Goal: Task Accomplishment & Management: Manage account settings

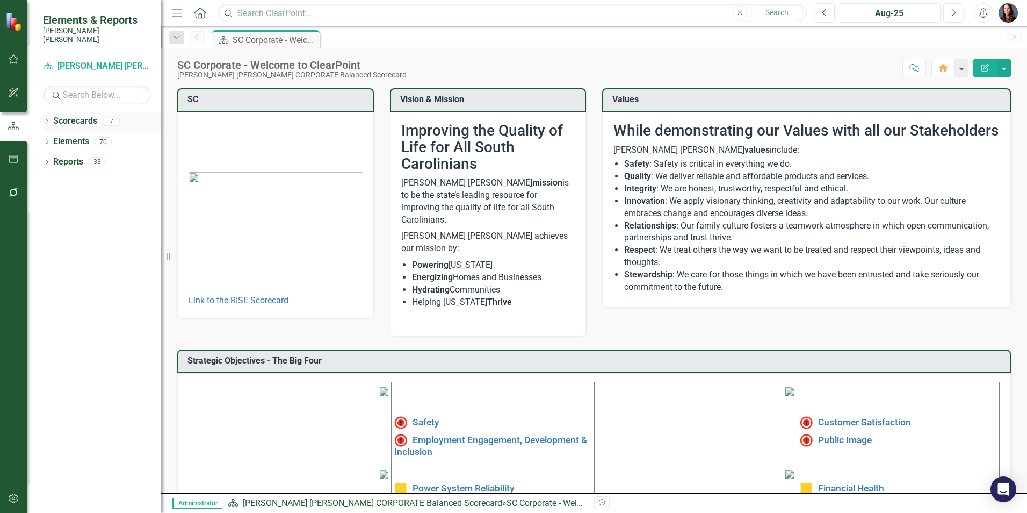
click at [48, 119] on icon "Dropdown" at bounding box center [47, 122] width 8 height 6
click at [89, 135] on link "[PERSON_NAME] [PERSON_NAME] CORPORATE Balanced Scorecard" at bounding box center [110, 141] width 102 height 12
click at [55, 138] on icon "Dropdown" at bounding box center [52, 141] width 8 height 6
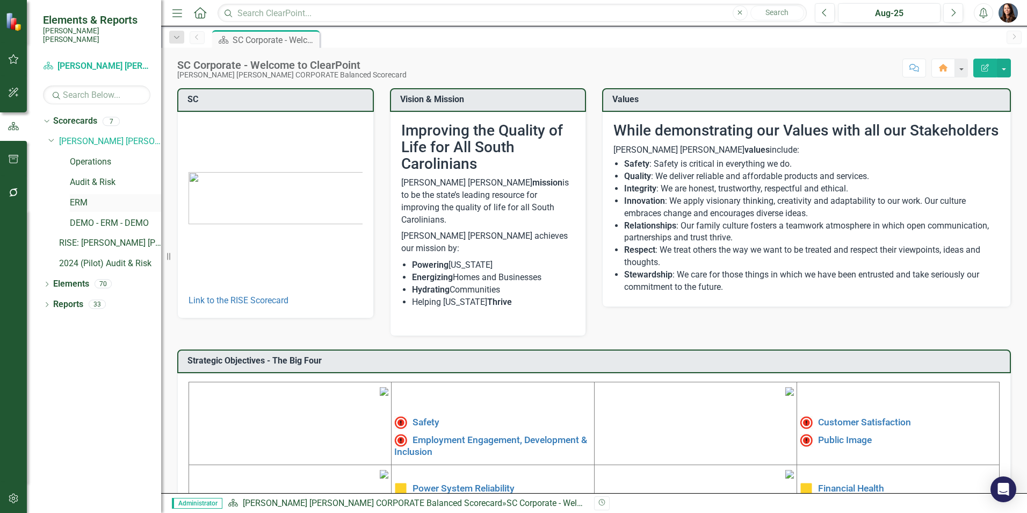
click at [80, 197] on link "ERM" at bounding box center [115, 203] width 91 height 12
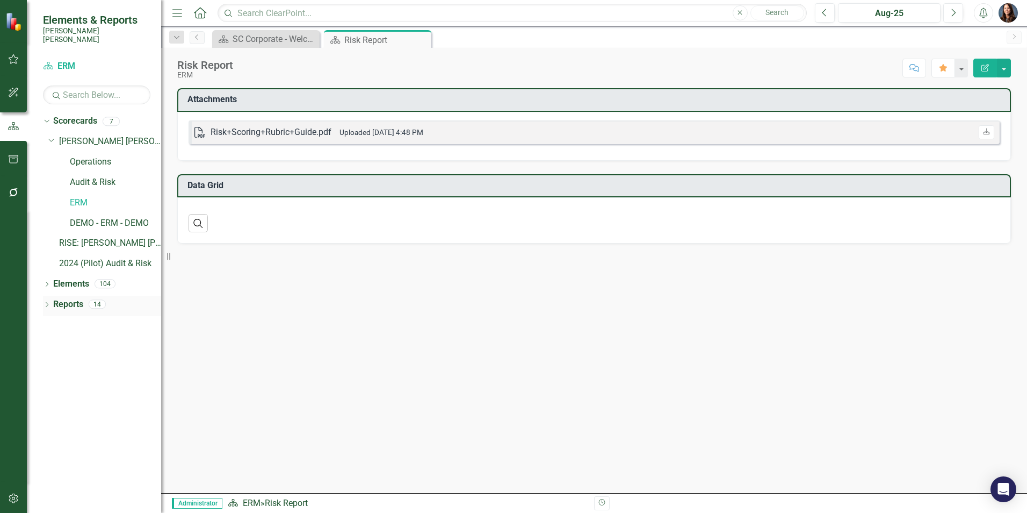
click at [46, 302] on icon "Dropdown" at bounding box center [47, 305] width 8 height 6
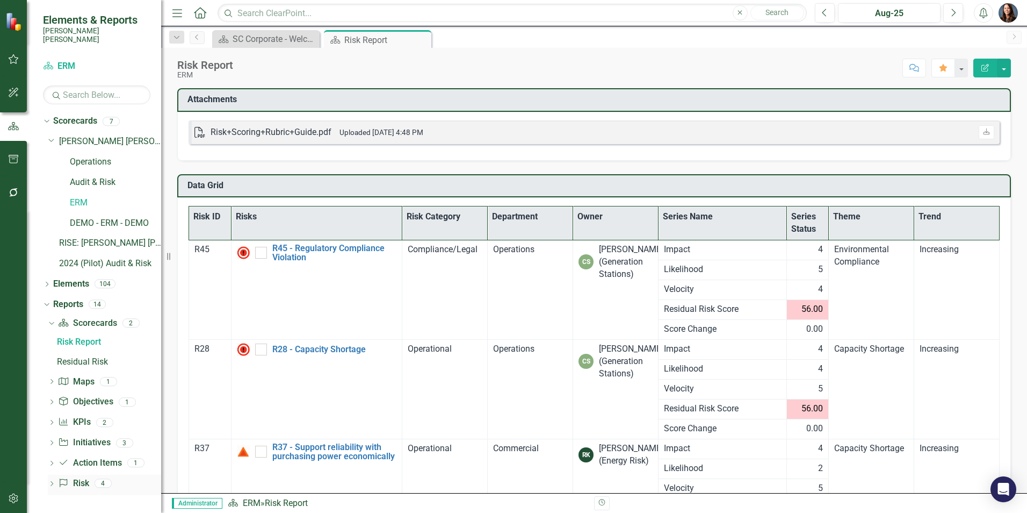
click at [52, 481] on icon "Dropdown" at bounding box center [52, 484] width 8 height 6
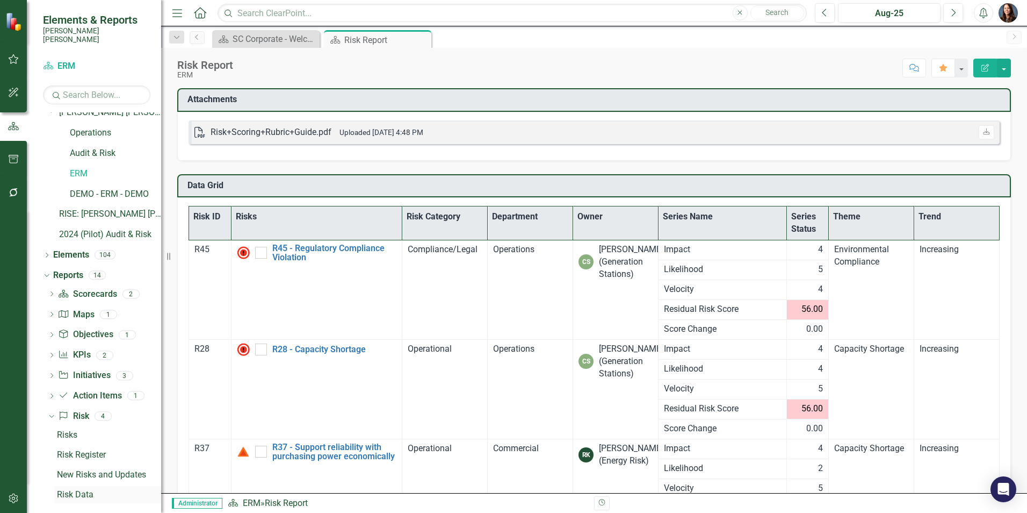
click at [67, 489] on div "Risk Data" at bounding box center [109, 494] width 104 height 10
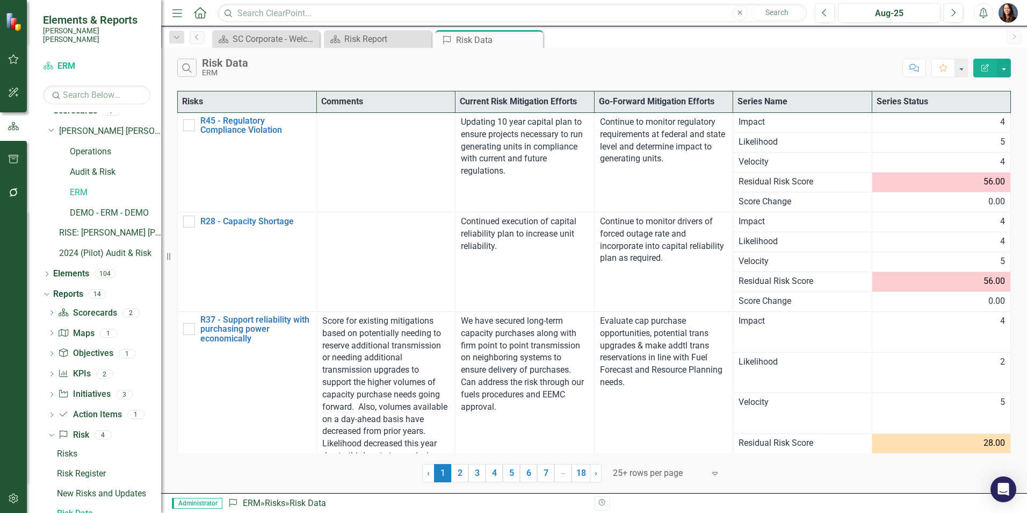
click at [213, 103] on th "Risks" at bounding box center [247, 101] width 139 height 21
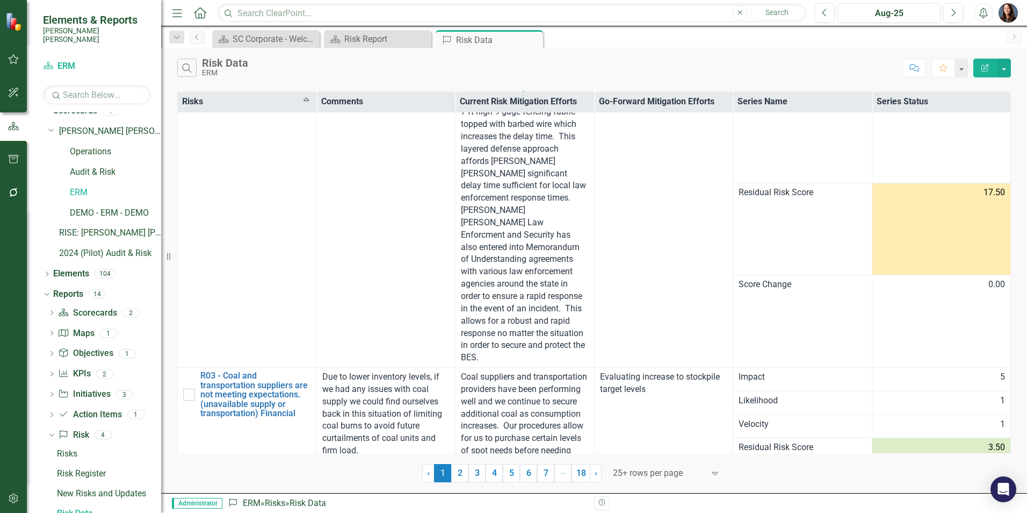
scroll to position [512, 0]
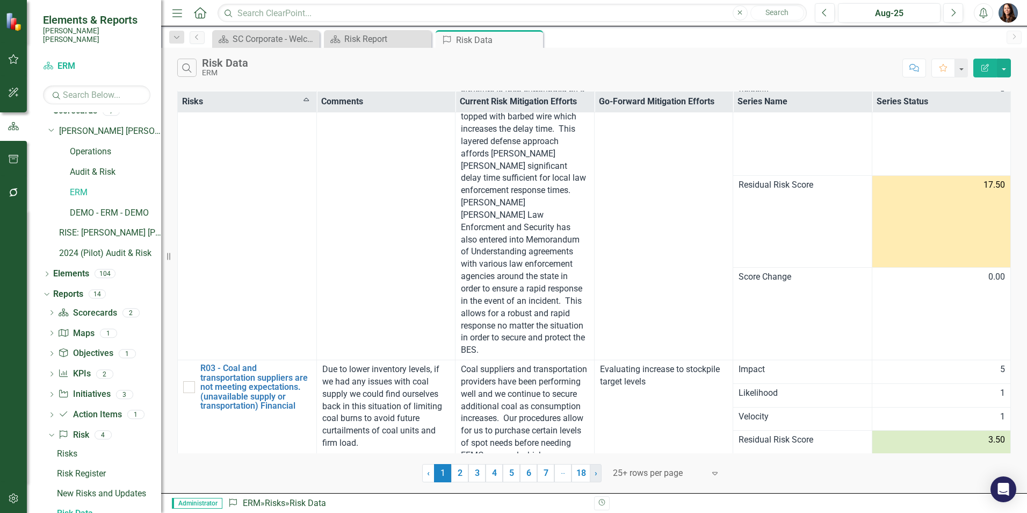
click at [598, 478] on link "› Next" at bounding box center [596, 473] width 12 height 18
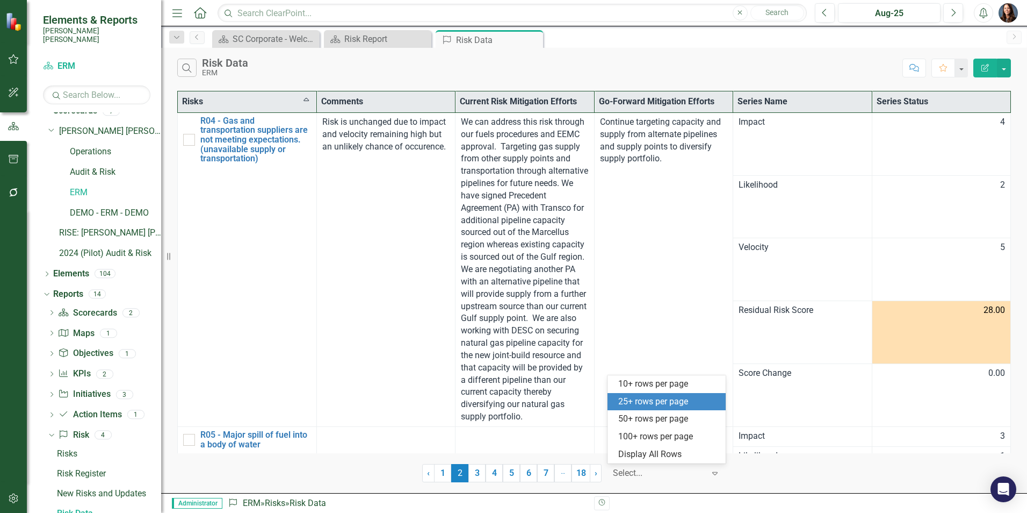
click at [675, 471] on div at bounding box center [658, 473] width 91 height 15
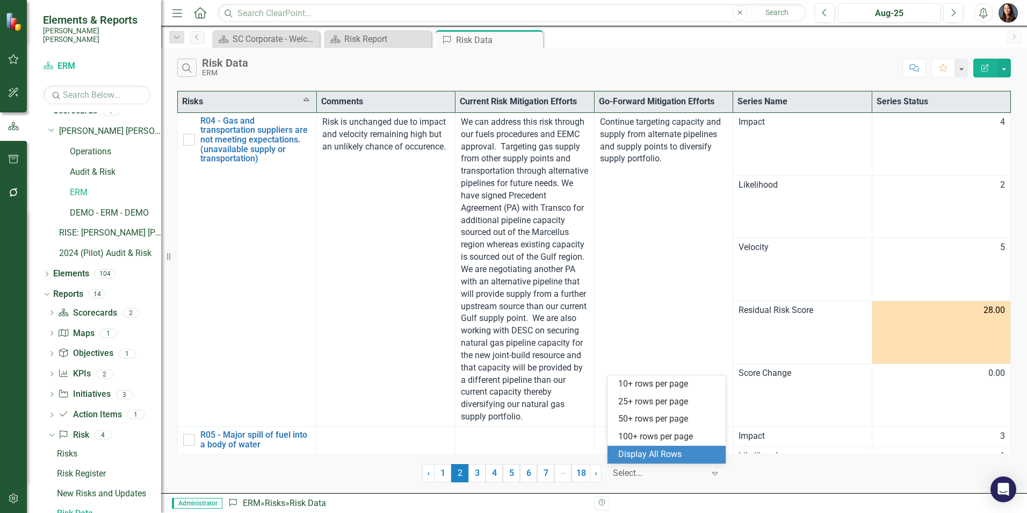
click at [670, 459] on div "Display All Rows" at bounding box center [668, 454] width 101 height 12
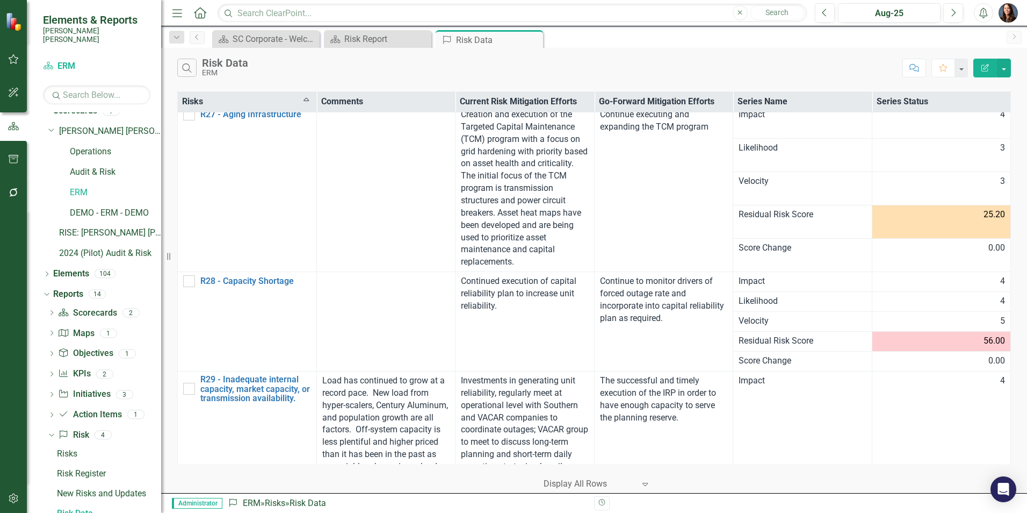
scroll to position [3958, 0]
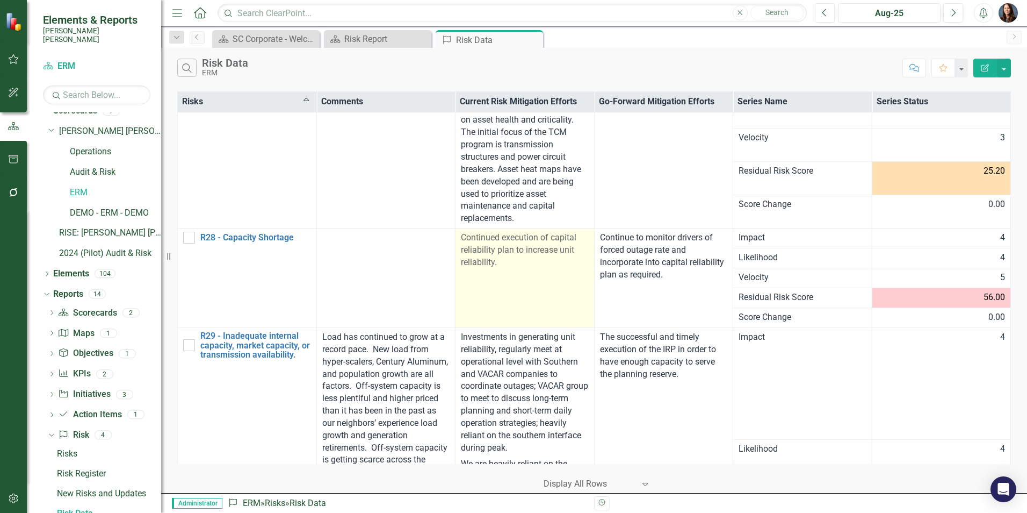
click at [524, 254] on div "Continued execution of capital reliability plan to increase unit reliability." at bounding box center [525, 250] width 128 height 37
drag, startPoint x: 460, startPoint y: 222, endPoint x: 524, endPoint y: 249, distance: 69.8
click at [524, 249] on div "Continued execution of capital reliability plan to increase unit reliability." at bounding box center [525, 250] width 128 height 37
copy span "Continued execution of capital reliability plan to increase unit reliability."
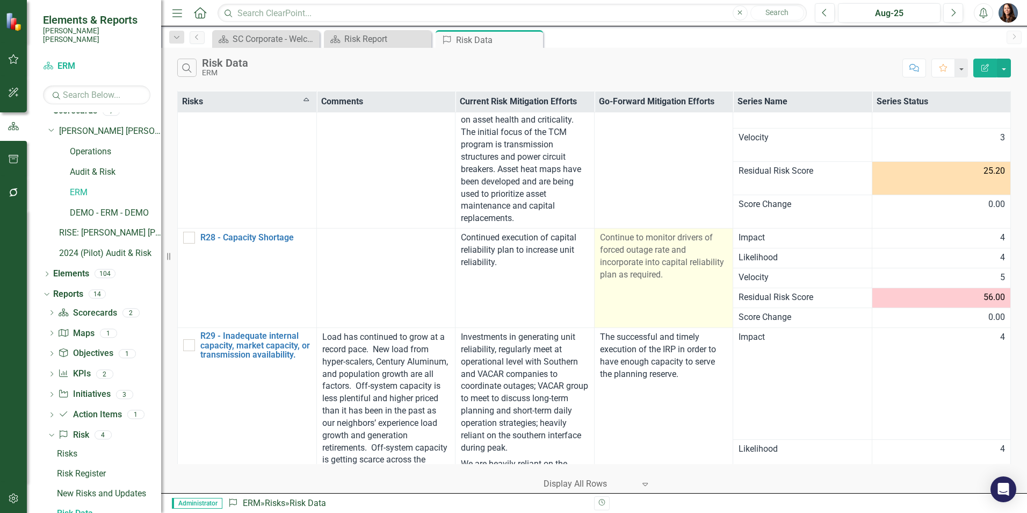
click at [641, 243] on div "Continue to monitor drivers of forced outage rate and incorporate into capital …" at bounding box center [664, 256] width 128 height 49
drag, startPoint x: 596, startPoint y: 224, endPoint x: 691, endPoint y: 261, distance: 101.9
click at [691, 261] on div "Continue to monitor drivers of forced outage rate and incorporate into capital …" at bounding box center [664, 256] width 128 height 49
drag, startPoint x: 691, startPoint y: 261, endPoint x: 629, endPoint y: 242, distance: 65.5
copy span "Continue to monitor drivers of forced outage rate and incorporate into capital …"
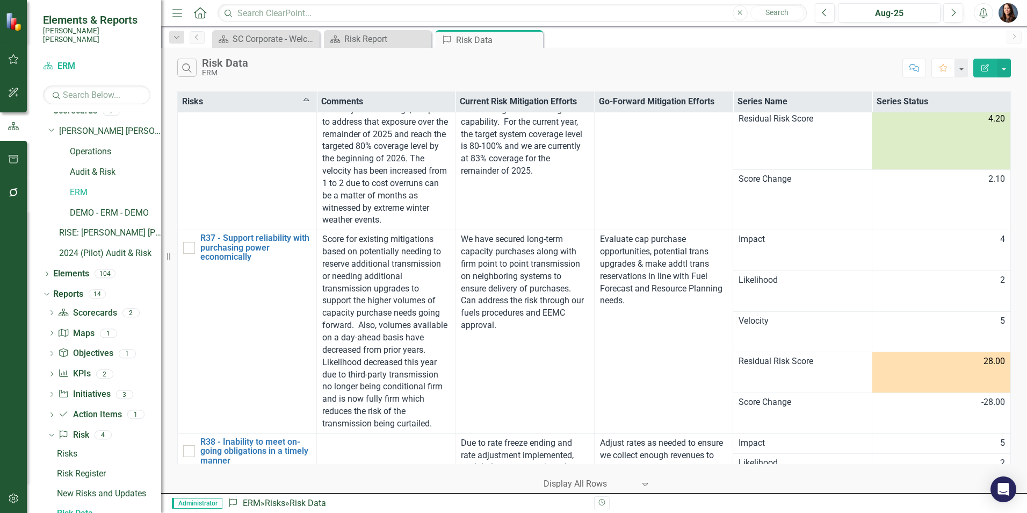
scroll to position [6806, 0]
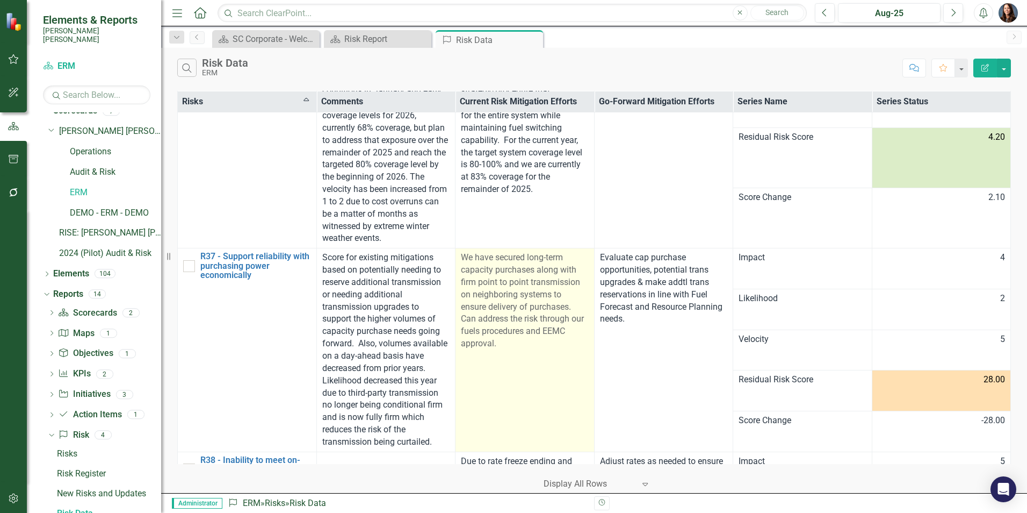
click at [456, 248] on td "We have secured long-term capacity purchases along with firm point to point tra…" at bounding box center [525, 350] width 139 height 204
click at [481, 252] on span "We have secured long-term capacity purchases along with firm point to point tra…" at bounding box center [522, 300] width 123 height 96
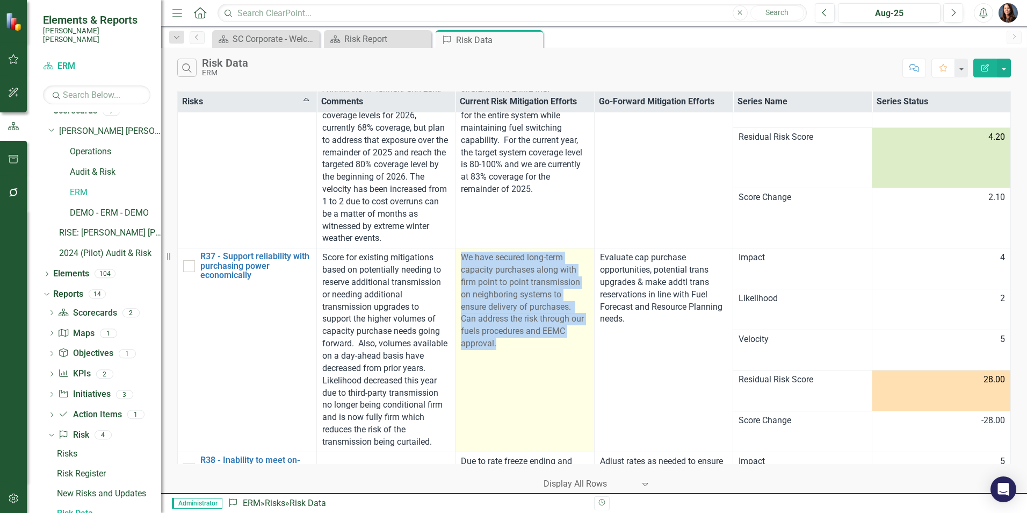
drag, startPoint x: 459, startPoint y: 208, endPoint x: 575, endPoint y: 293, distance: 144.1
click at [576, 294] on div "We have secured long-term capacity purchases along with firm point to point tra…" at bounding box center [525, 300] width 128 height 98
copy span "We have secured long-term capacity purchases along with firm point to point tra…"
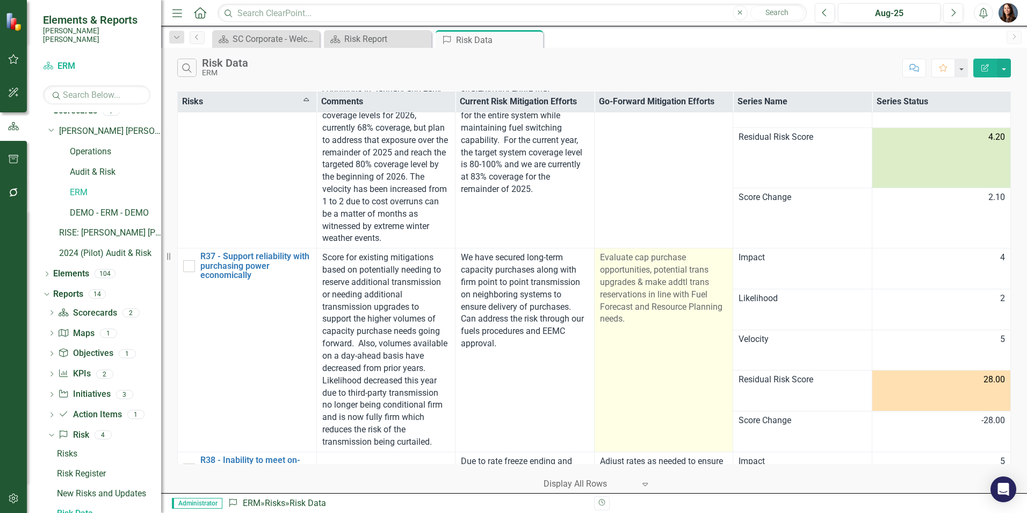
click at [698, 253] on span "Evaluate cap purchase opportunities, potential trans upgrades & make addtl tran…" at bounding box center [661, 287] width 122 height 71
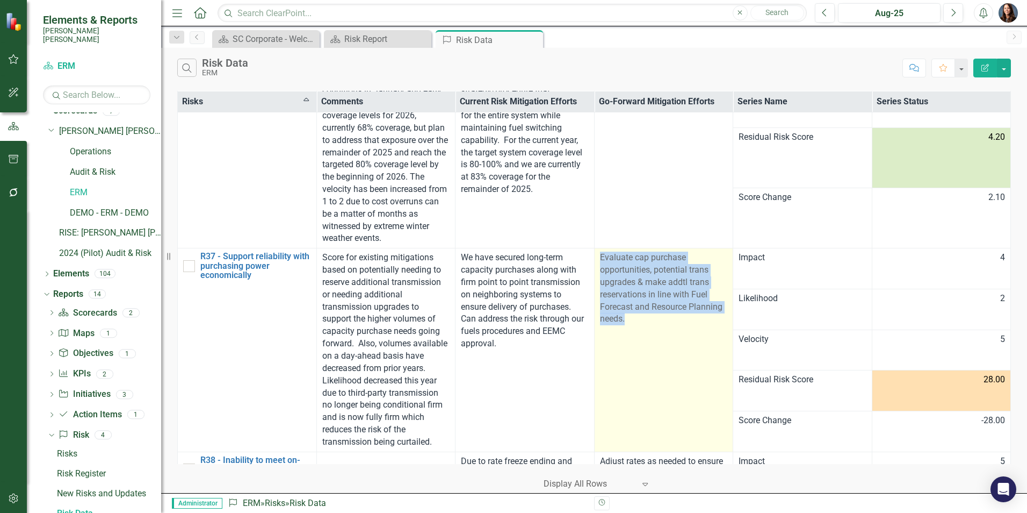
drag, startPoint x: 597, startPoint y: 205, endPoint x: 675, endPoint y: 276, distance: 105.7
click at [675, 276] on td "Evaluate cap purchase opportunities, potential trans upgrades & make addtl tran…" at bounding box center [663, 350] width 139 height 204
copy span "Evaluate cap purchase opportunities, potential trans upgrades & make addtl tran…"
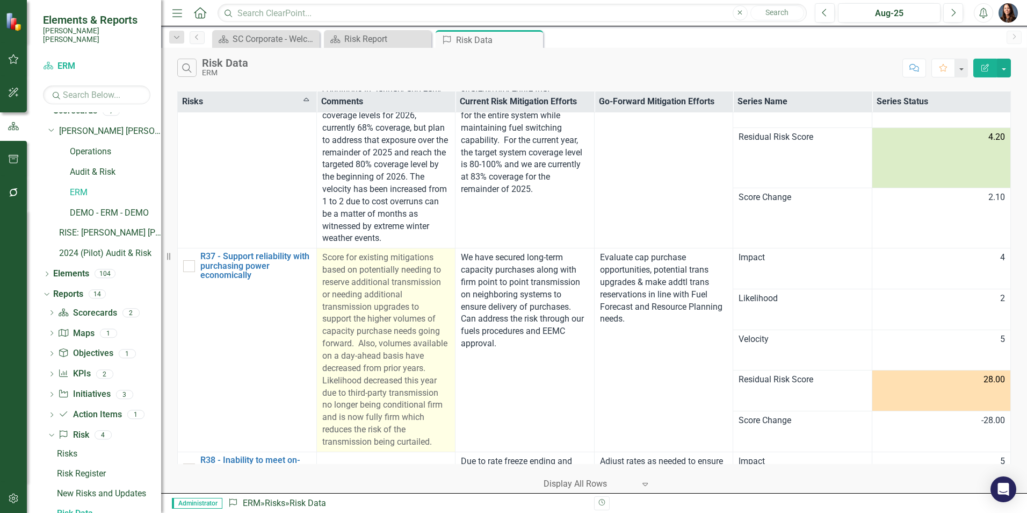
click at [366, 252] on span "Score for existing mitigations based on potentially needing to reserve addition…" at bounding box center [384, 349] width 125 height 194
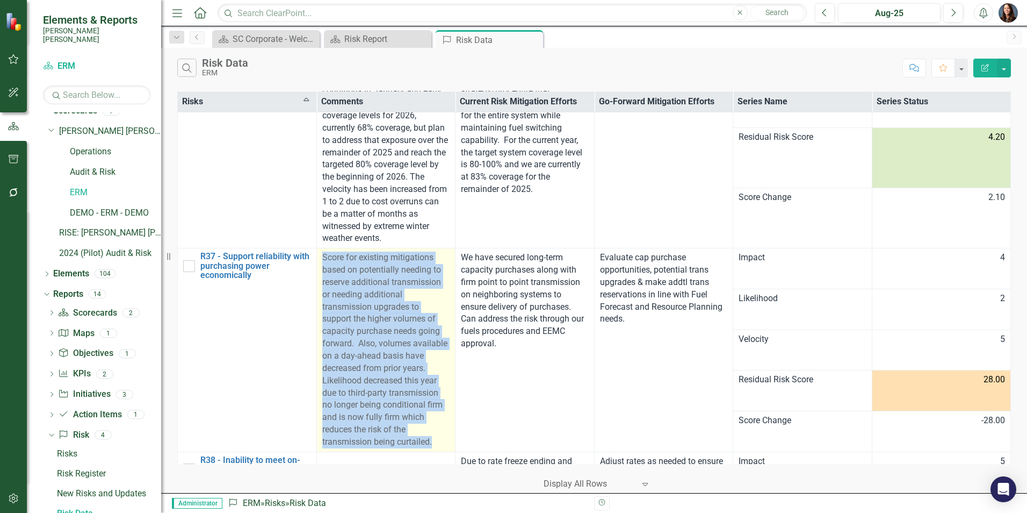
drag, startPoint x: 321, startPoint y: 206, endPoint x: 440, endPoint y: 393, distance: 221.8
click at [440, 394] on div "Score for existing mitigations based on potentially needing to reserve addition…" at bounding box center [386, 349] width 128 height 197
copy span "Score for existing mitigations based on potentially needing to reserve addition…"
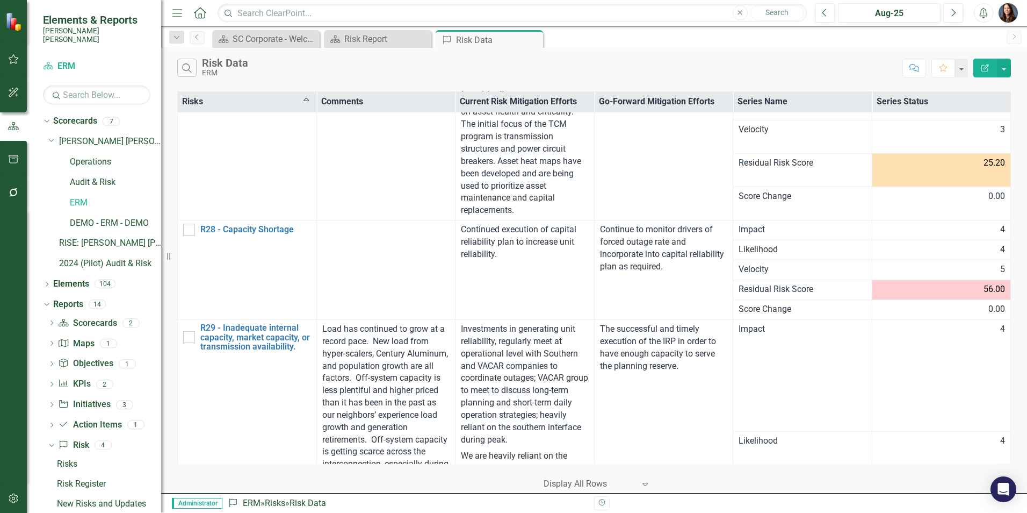
scroll to position [3958, 0]
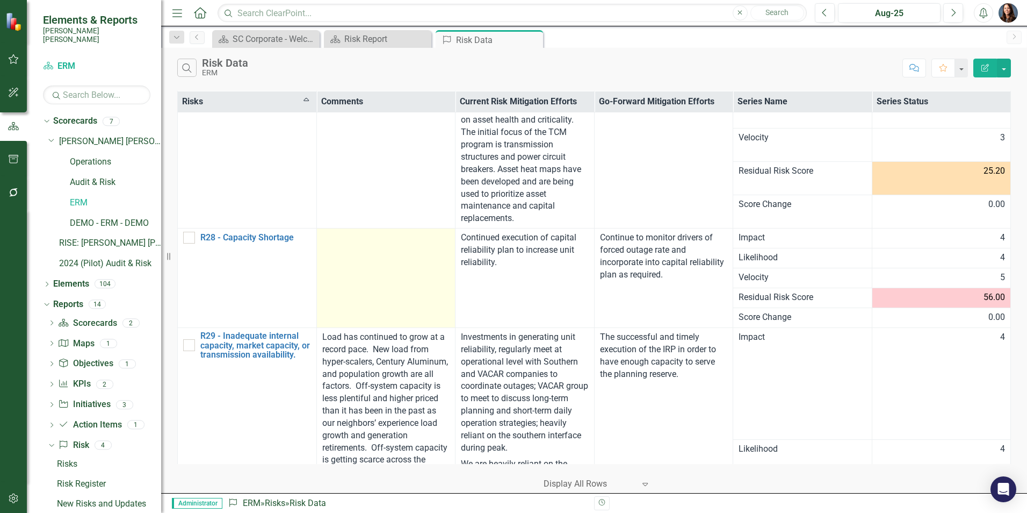
click at [367, 234] on td at bounding box center [385, 277] width 139 height 99
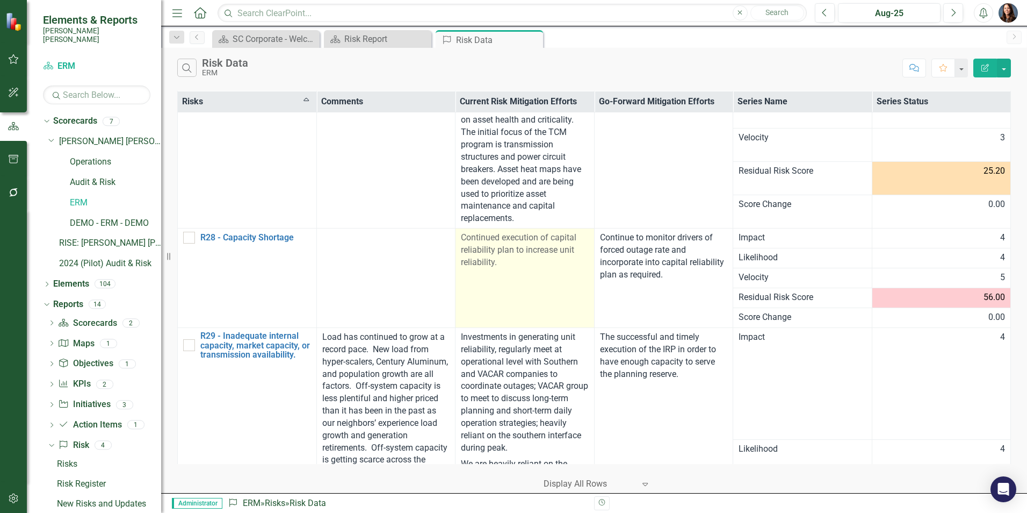
click at [517, 273] on td "Continued execution of capital reliability plan to increase unit reliability." at bounding box center [525, 277] width 139 height 99
drag, startPoint x: 459, startPoint y: 222, endPoint x: 500, endPoint y: 256, distance: 53.4
click at [500, 256] on td "Continued execution of capital reliability plan to increase unit reliability." at bounding box center [525, 277] width 139 height 99
copy span "Continued execution of capital reliability plan to increase unit reliability."
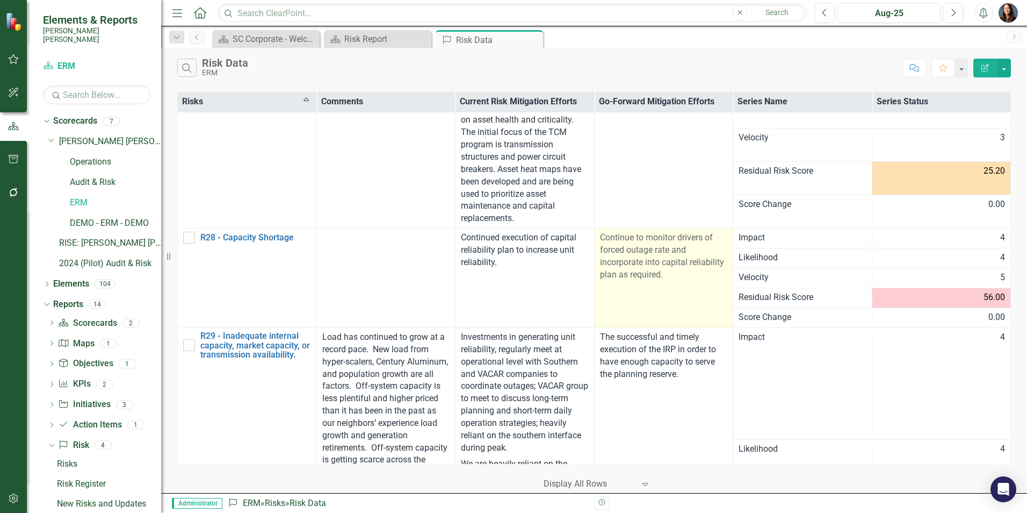
click at [609, 257] on span "Continue to monitor drivers of forced outage rate and incorporate into capital …" at bounding box center [662, 255] width 124 height 47
drag, startPoint x: 597, startPoint y: 222, endPoint x: 684, endPoint y: 265, distance: 97.6
click at [684, 265] on div "Continue to monitor drivers of forced outage rate and incorporate into capital …" at bounding box center [664, 256] width 128 height 49
copy span "Continue to monitor drivers of forced outage rate and incorporate into capital …"
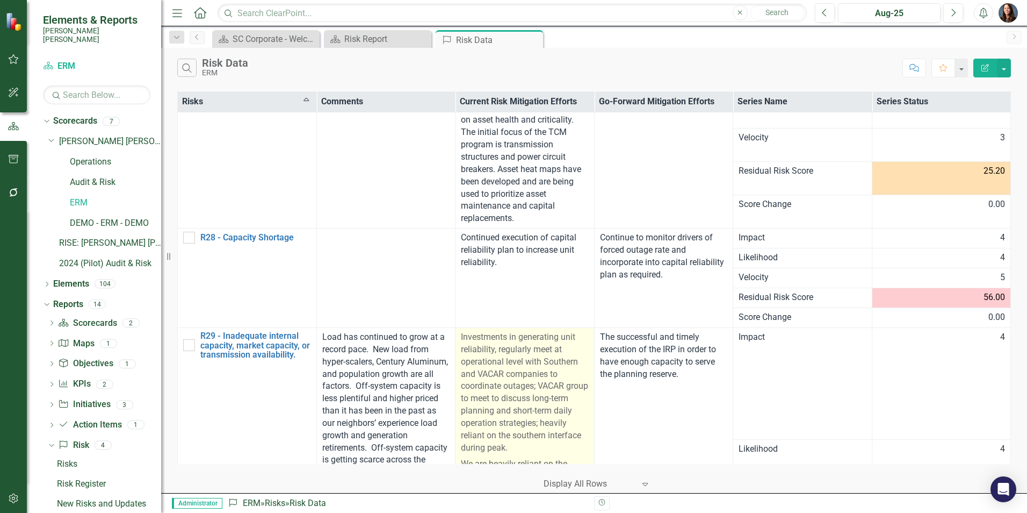
click at [505, 357] on p "Investments in generating unit reliability, regularly meet at operational level…" at bounding box center [525, 393] width 128 height 125
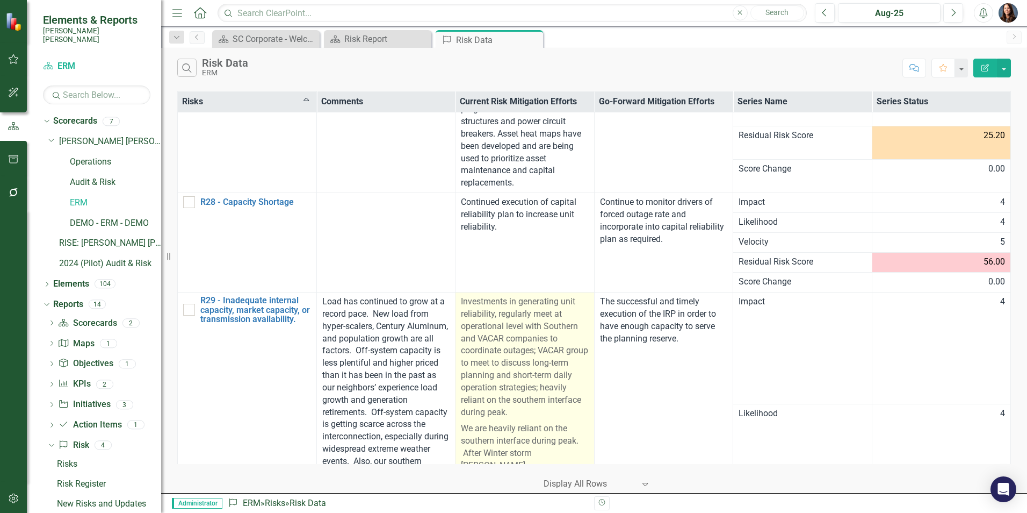
scroll to position [4012, 0]
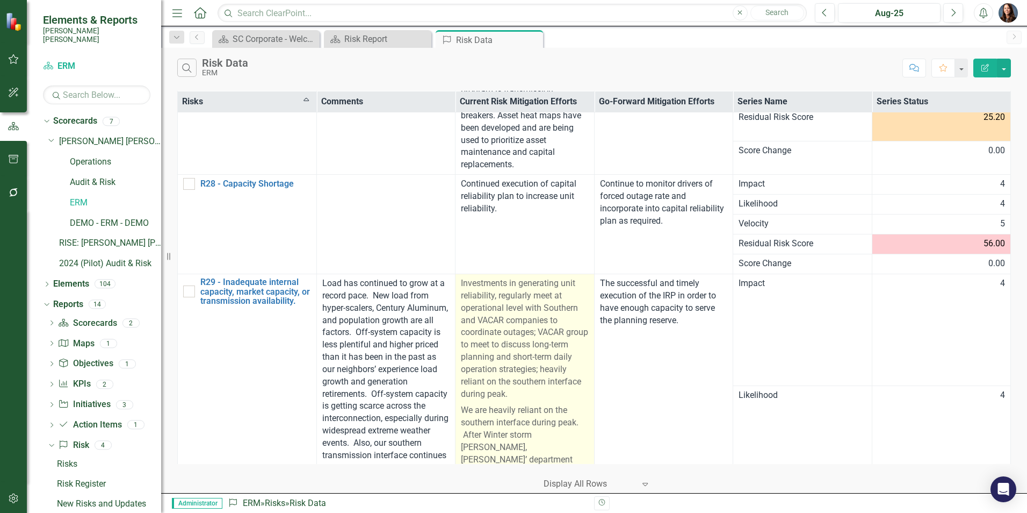
click at [486, 313] on p "Investments in generating unit reliability, regularly meet at operational level…" at bounding box center [525, 339] width 128 height 125
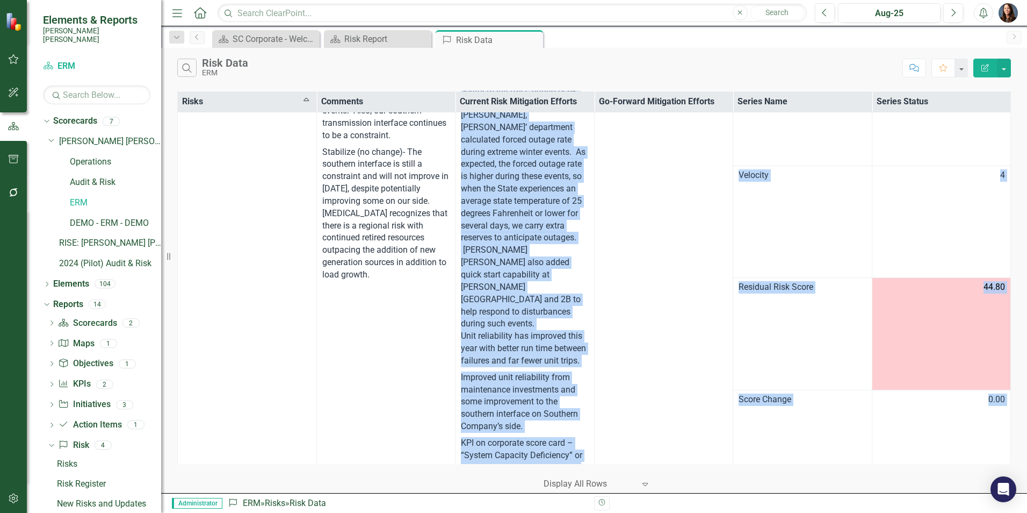
scroll to position [4389, 0]
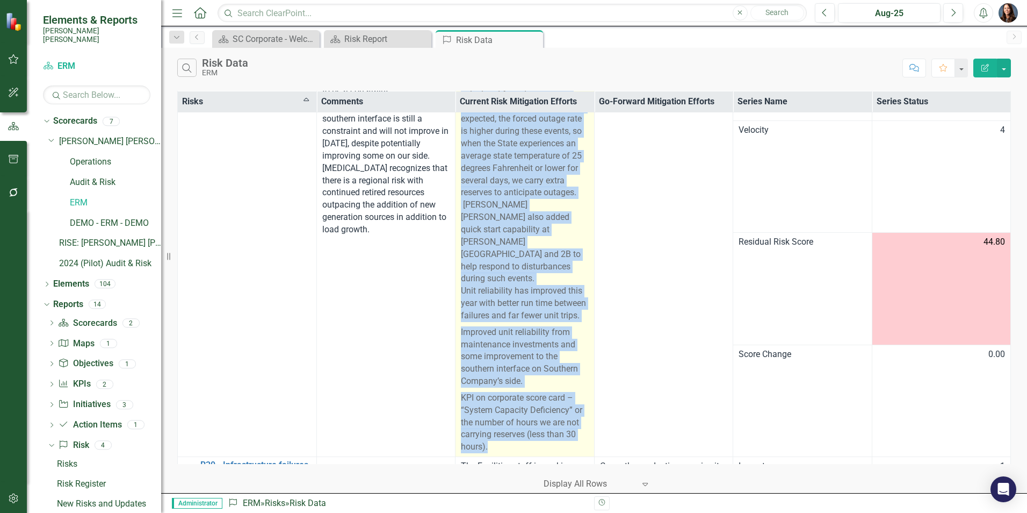
drag, startPoint x: 458, startPoint y: 270, endPoint x: 563, endPoint y: 397, distance: 164.5
click at [563, 397] on span "Investments in generating unit reliability, regularly meet at operational level…" at bounding box center [525, 176] width 128 height 553
copy span "Loremipsumd si ametconsec adip elitseddoei, temporinc utla et doloremagna aliqu…"
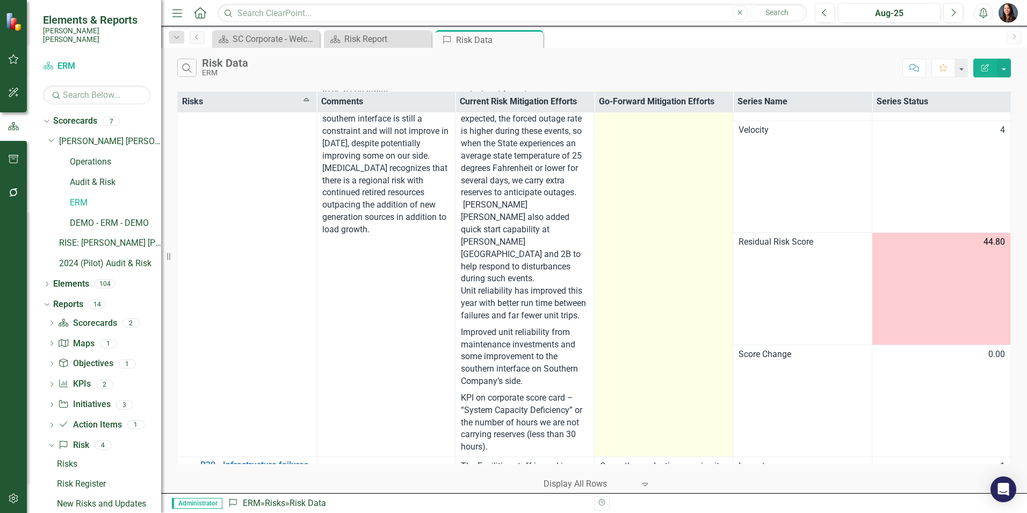
click at [623, 322] on td "The successful and timely execution of the IRP in order to have enough capacity…" at bounding box center [663, 177] width 139 height 560
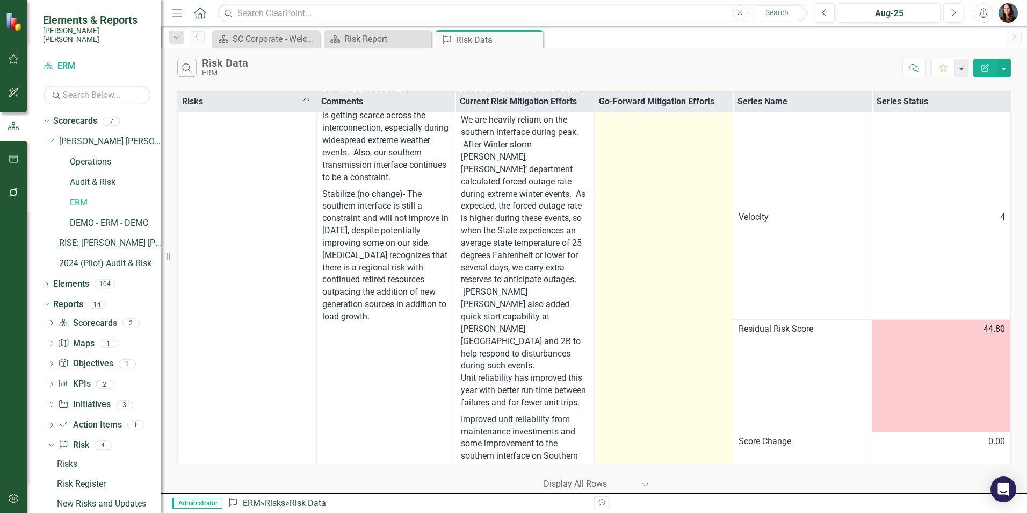
scroll to position [4067, 0]
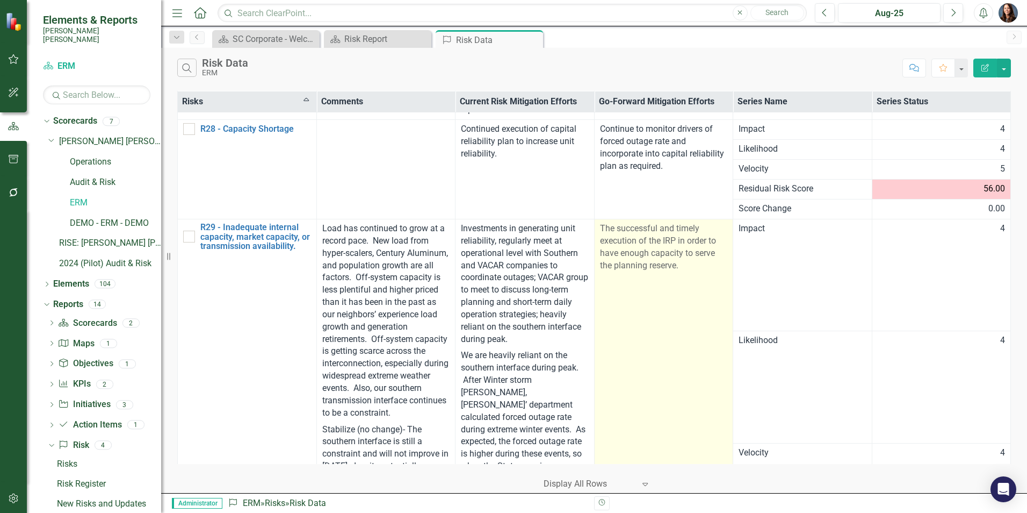
click at [638, 264] on td "The successful and timely execution of the IRP in order to have enough capacity…" at bounding box center [663, 499] width 139 height 560
drag, startPoint x: 597, startPoint y: 214, endPoint x: 684, endPoint y: 248, distance: 94.1
click at [684, 248] on p "The successful and timely execution of the IRP in order to have enough capacity…" at bounding box center [664, 246] width 128 height 49
copy p "The successful and timely execution of the IRP in order to have enough capacity…"
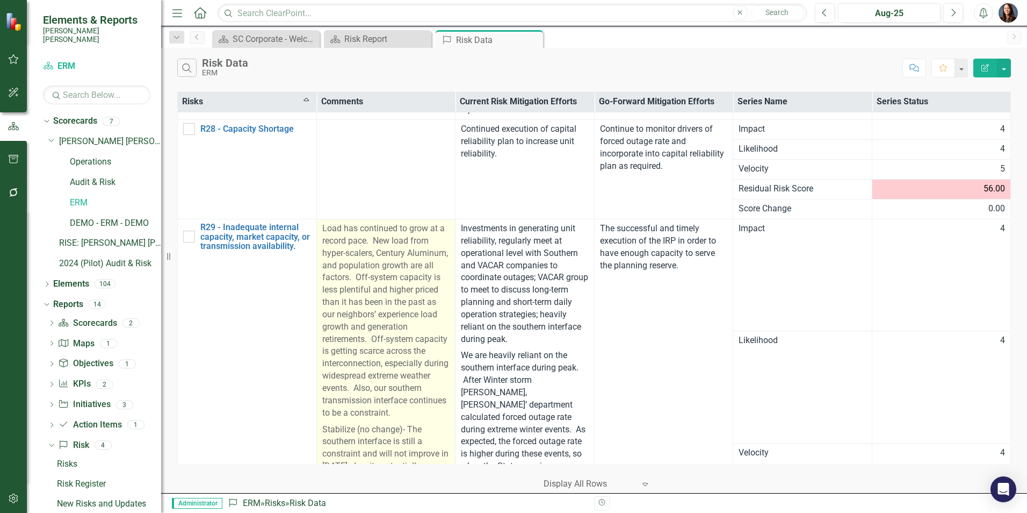
click at [343, 246] on p "Load has continued to grow at a record pace. New load from hyper-scalers, Centu…" at bounding box center [386, 321] width 128 height 199
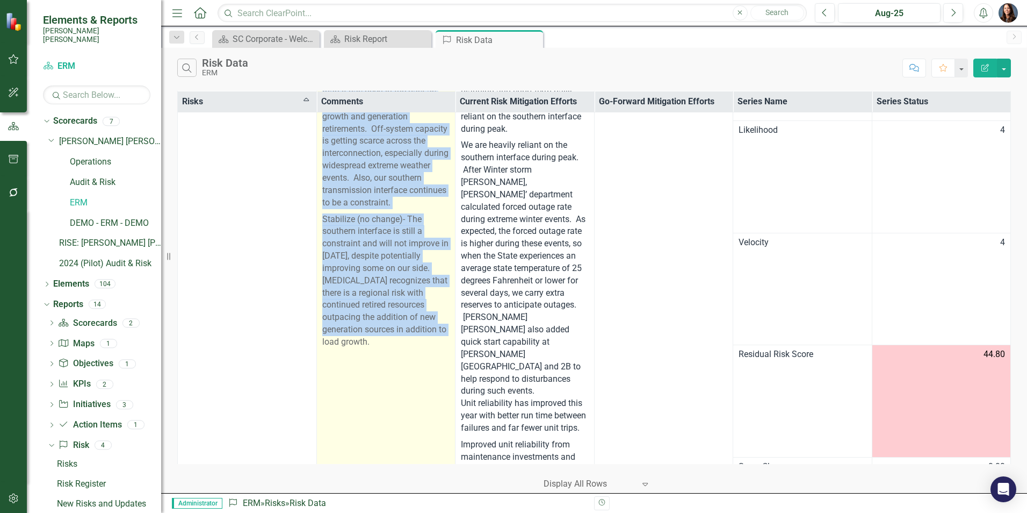
scroll to position [4285, 0]
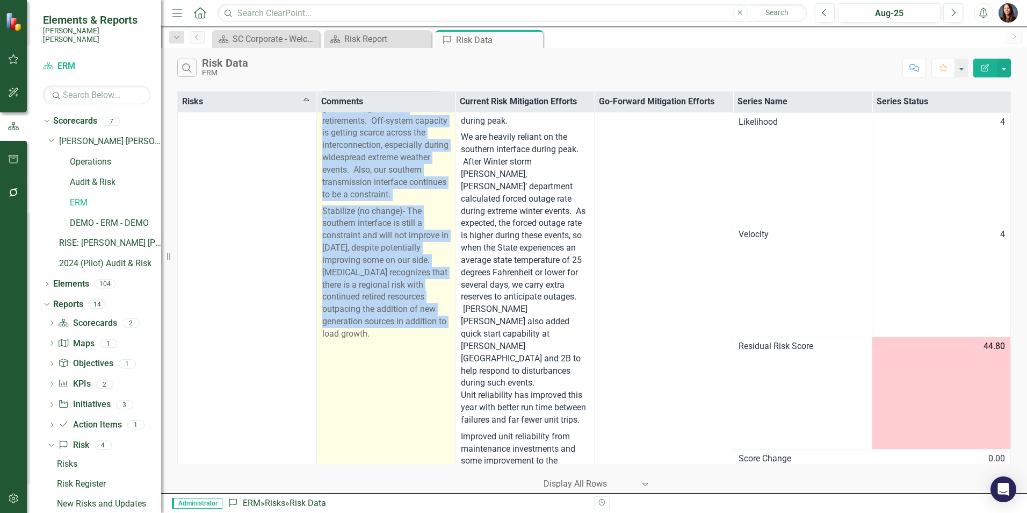
drag, startPoint x: 321, startPoint y: 213, endPoint x: 369, endPoint y: 338, distance: 134.2
click at [369, 338] on span "Load has continued to grow at a record pace. New load from hyper-scalers, Centu…" at bounding box center [386, 172] width 128 height 336
copy span "Load has continued to grow at a record pace. New load from hyper-scalers, Centu…"
click at [336, 413] on td "Load has continued to grow at a record pace. New load from hyper-scalers, Centu…" at bounding box center [385, 281] width 139 height 560
click at [336, 412] on td "Load has continued to grow at a record pace. New load from hyper-scalers, Centu…" at bounding box center [385, 281] width 139 height 560
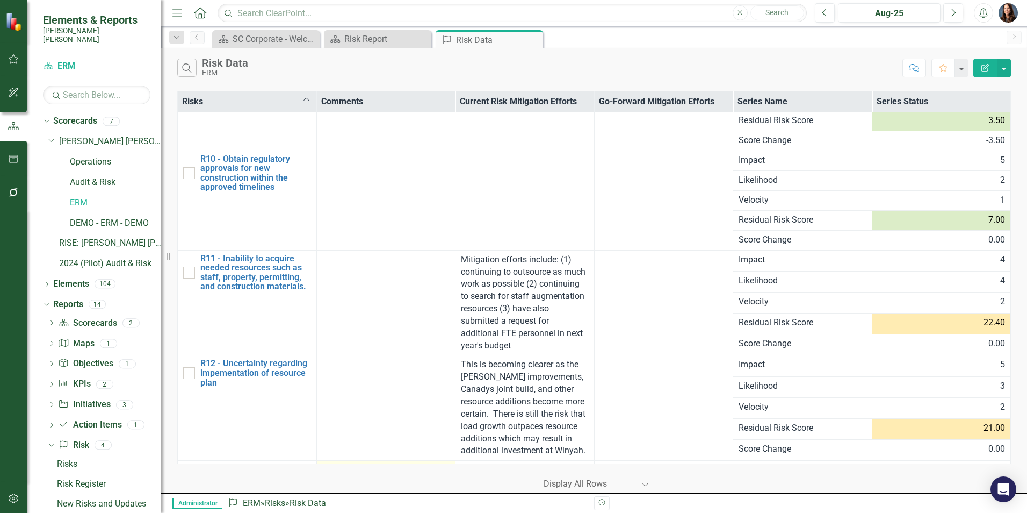
scroll to position [1760, 0]
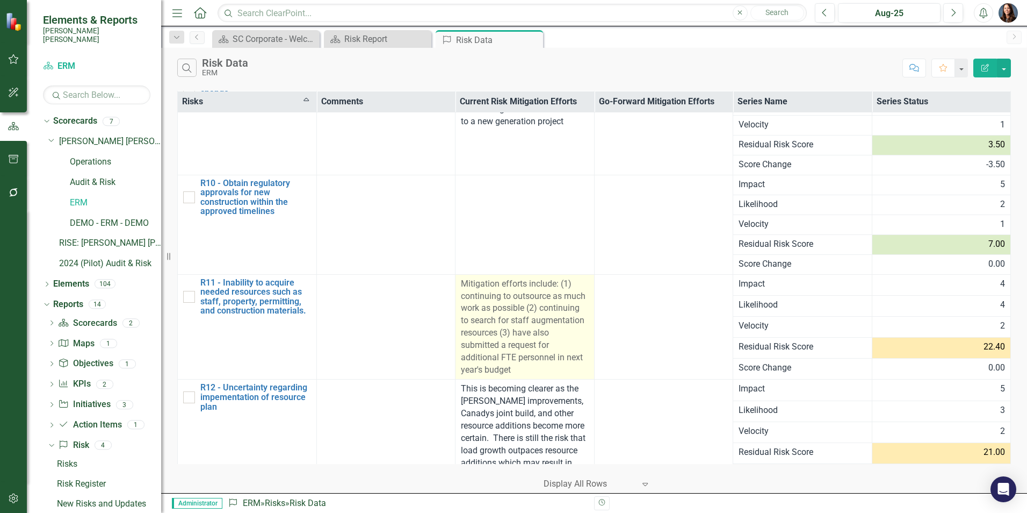
click at [542, 311] on span "Mitigation efforts include: (1) continuing to outsource as much work as possibl…" at bounding box center [523, 326] width 125 height 96
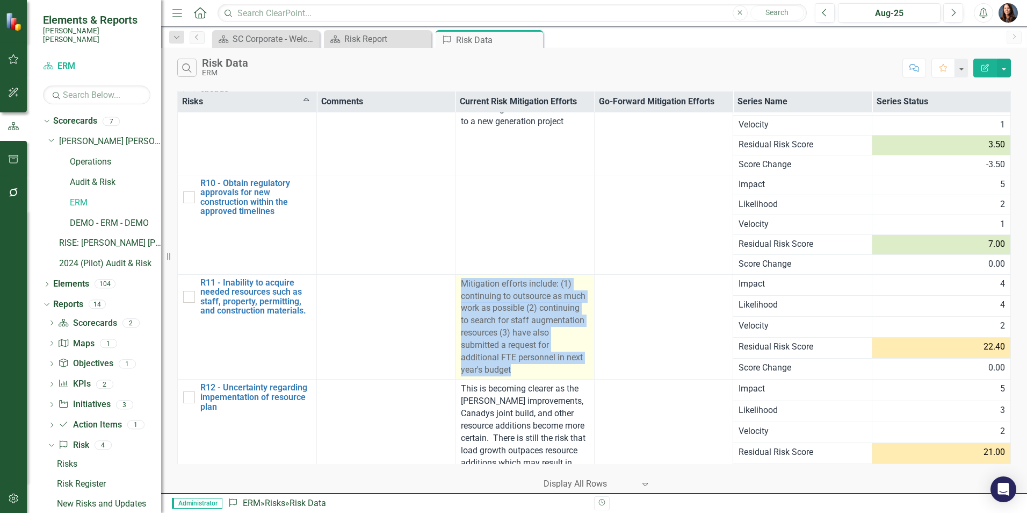
drag, startPoint x: 459, startPoint y: 283, endPoint x: 537, endPoint y: 373, distance: 118.8
click at [537, 373] on div "Mitigation efforts include: (1) continuing to outsource as much work as possibl…" at bounding box center [525, 327] width 128 height 98
drag, startPoint x: 537, startPoint y: 373, endPoint x: 486, endPoint y: 337, distance: 62.1
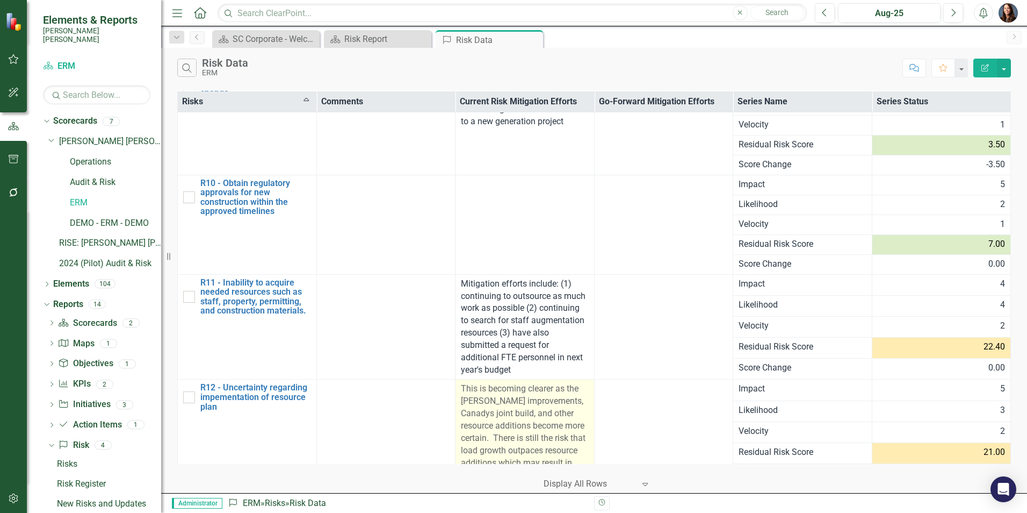
click at [561, 411] on span "This is becoming clearer as the [PERSON_NAME] improvements, Canadys joint build…" at bounding box center [523, 431] width 125 height 96
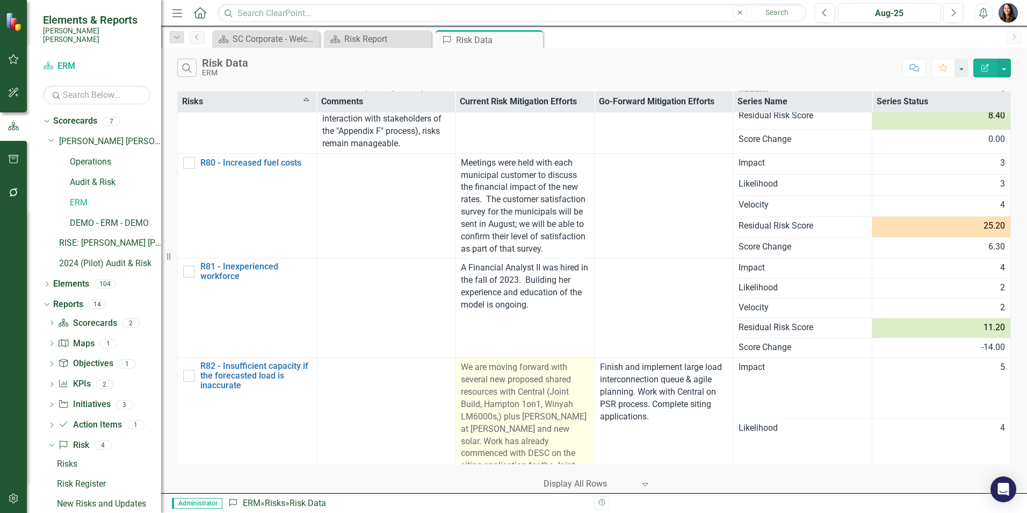
scroll to position [14131, 0]
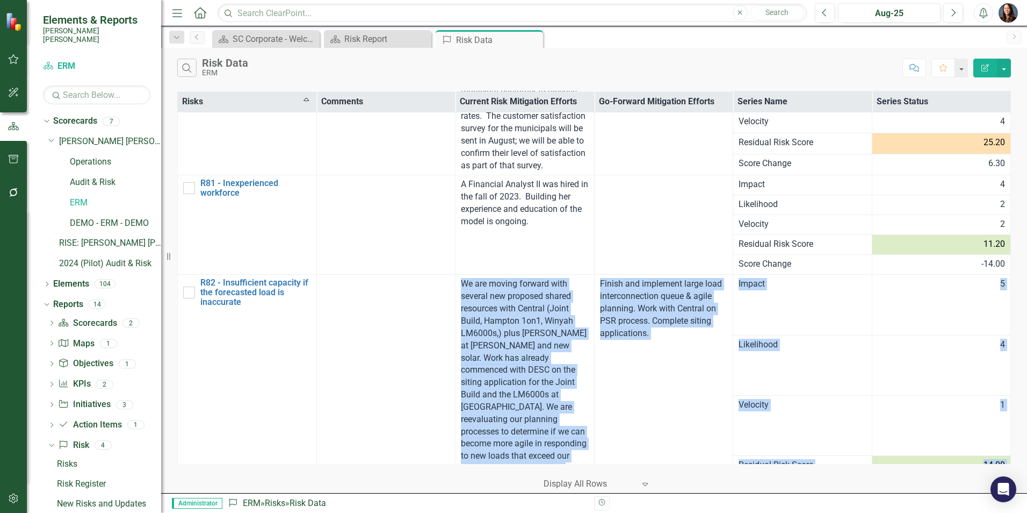
scroll to position [14356, 0]
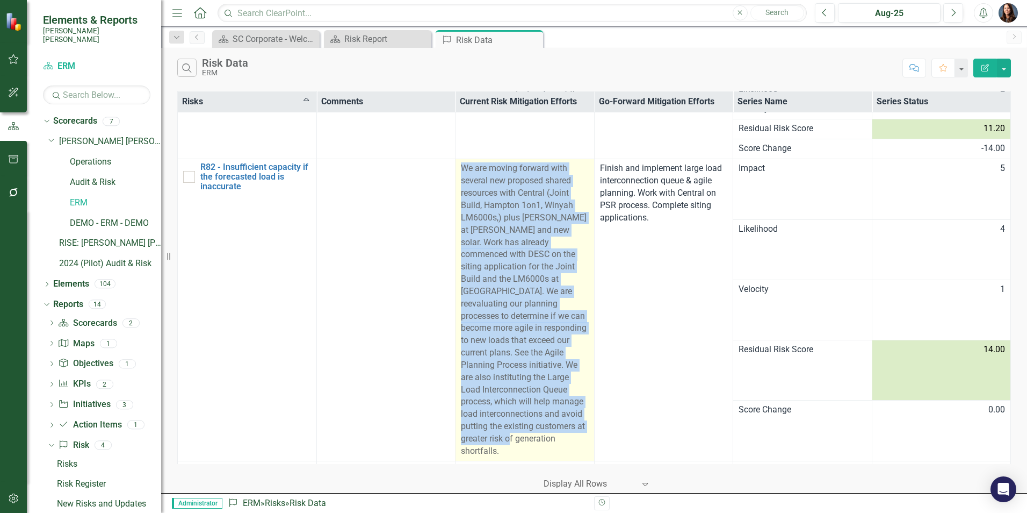
drag, startPoint x: 463, startPoint y: 222, endPoint x: 559, endPoint y: 262, distance: 104.1
click at [559, 262] on div "We are moving forward with several new proposed shared resources with Central (…" at bounding box center [525, 309] width 128 height 294
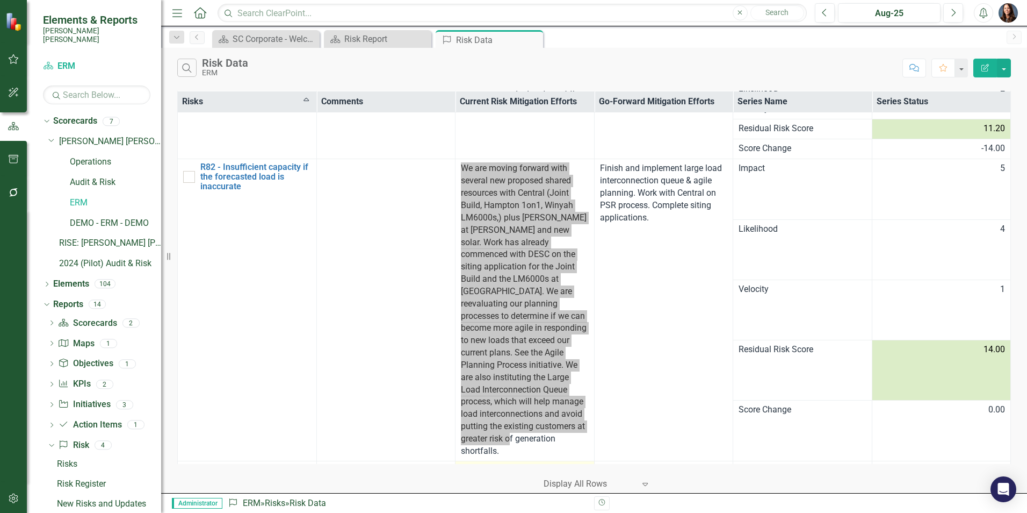
scroll to position [14141, 0]
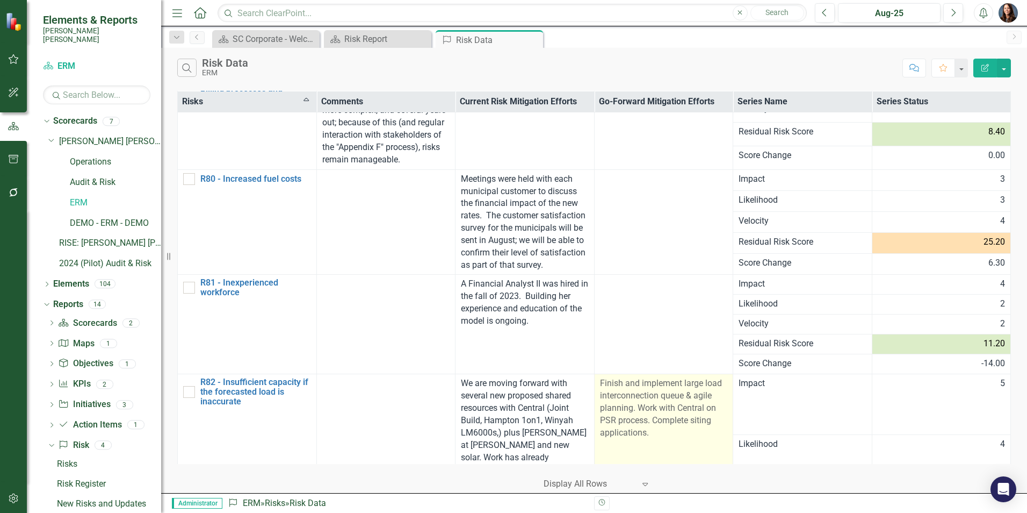
click at [618, 378] on span "Finish and implement large load interconnection queue & agile planning. Work wi…" at bounding box center [661, 407] width 122 height 59
drag, startPoint x: 596, startPoint y: 209, endPoint x: 665, endPoint y: 257, distance: 83.8
click at [665, 377] on div "Finish and implement large load interconnection queue & agile planning. Work wi…" at bounding box center [664, 407] width 128 height 61
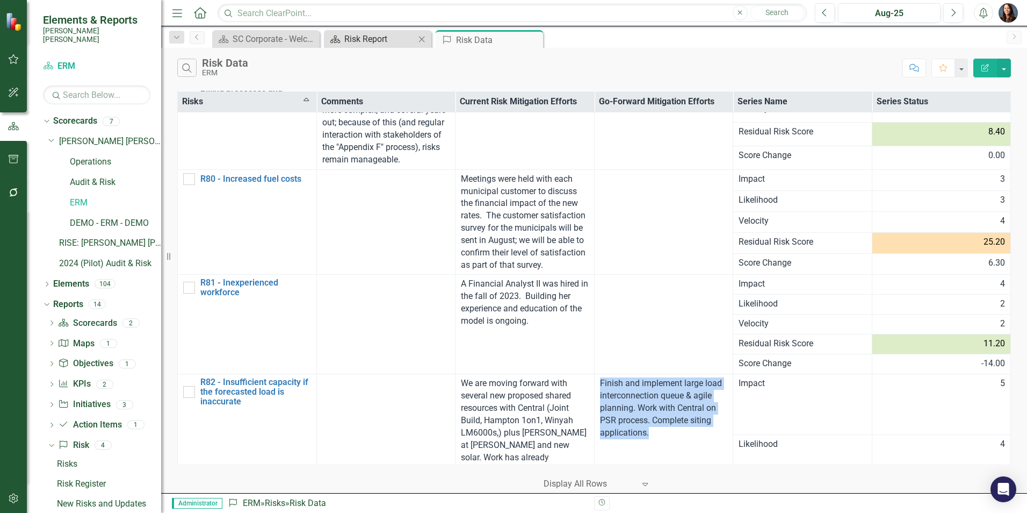
click at [370, 40] on div "Risk Report" at bounding box center [379, 38] width 71 height 13
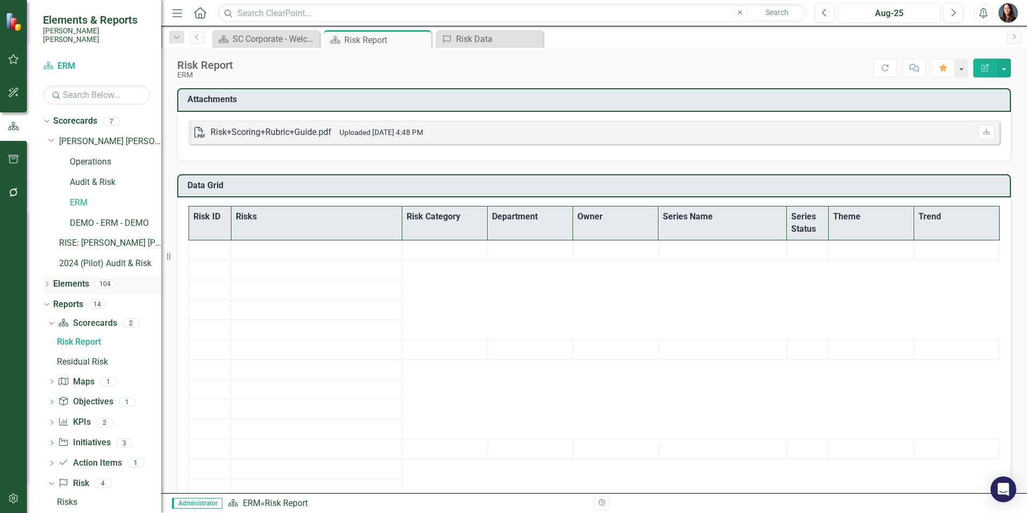
click at [48, 282] on icon "Dropdown" at bounding box center [47, 285] width 8 height 6
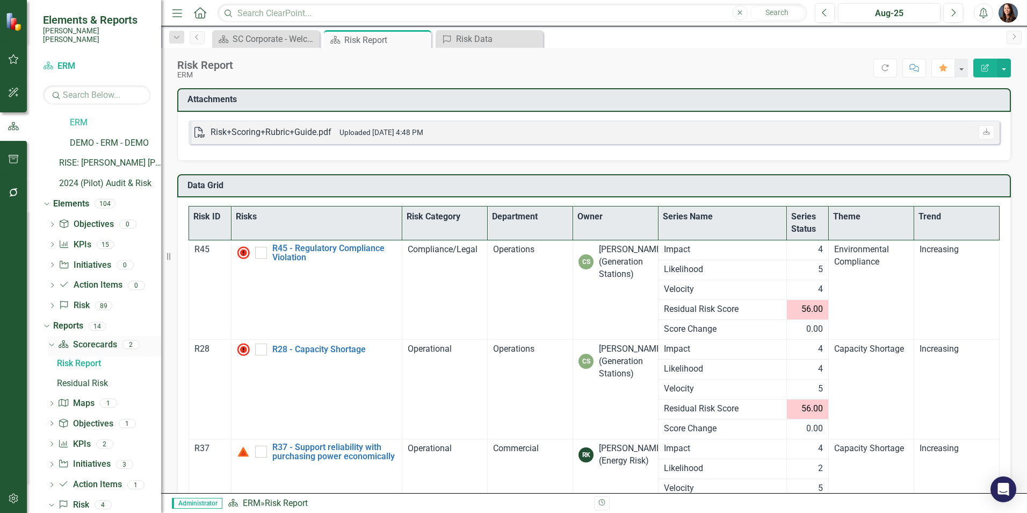
scroll to position [107, 0]
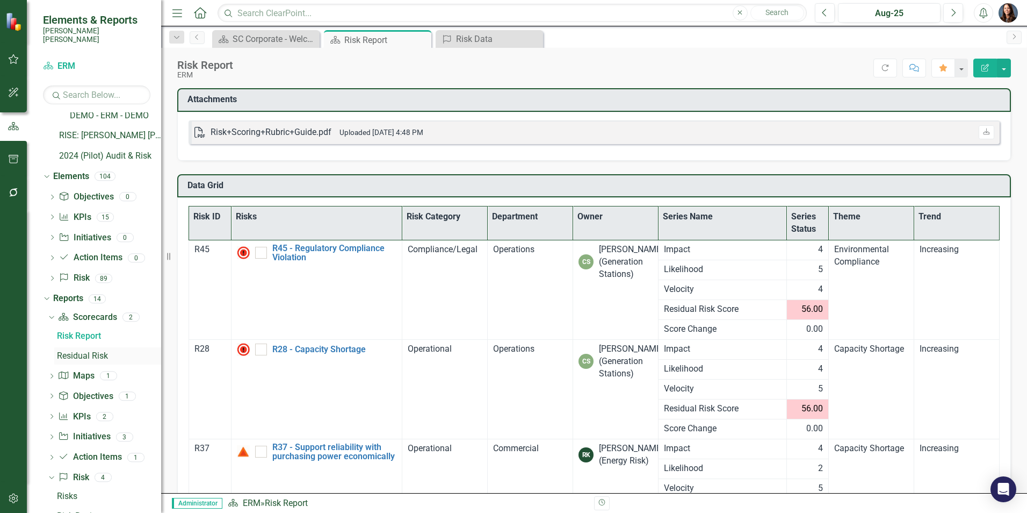
click at [85, 351] on div "Residual Risk" at bounding box center [109, 356] width 104 height 10
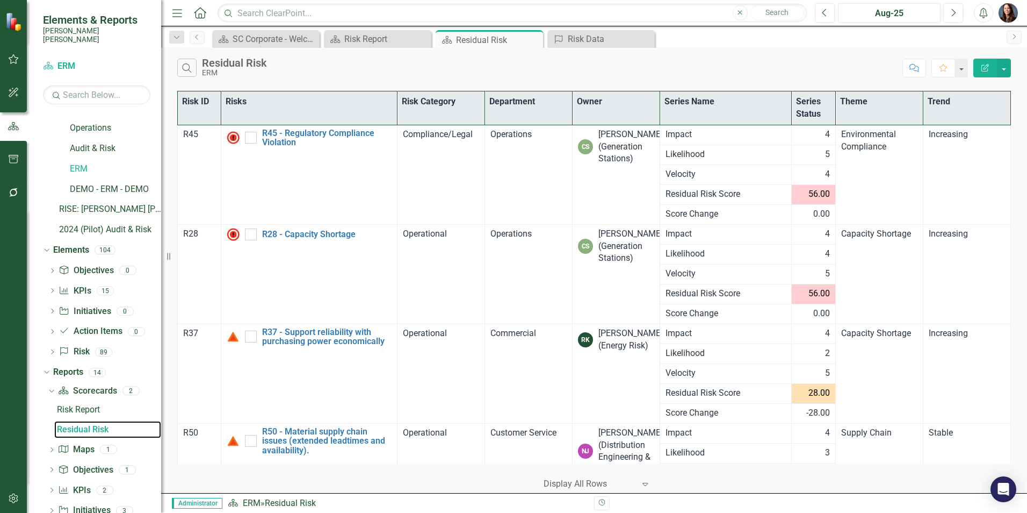
scroll to position [8, 0]
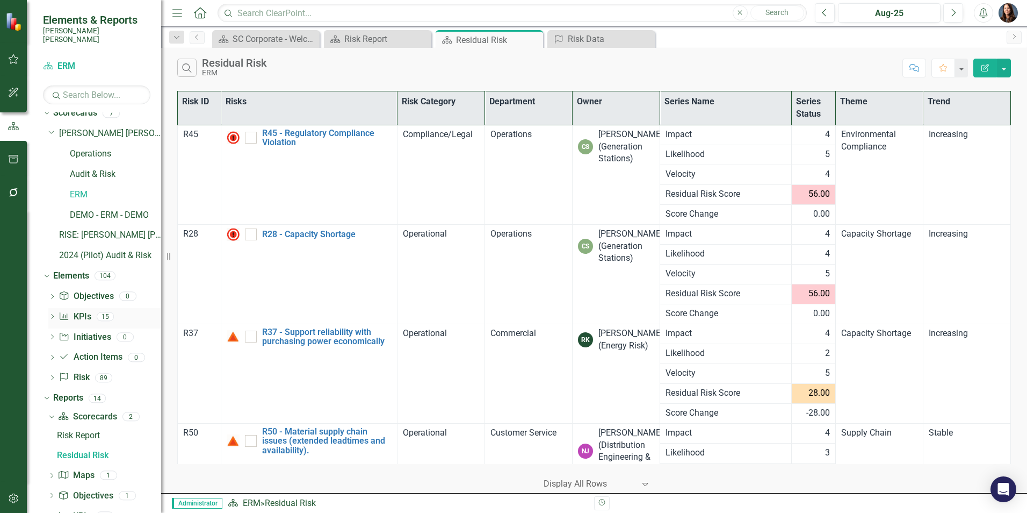
click at [51, 314] on icon "Dropdown" at bounding box center [52, 317] width 8 height 6
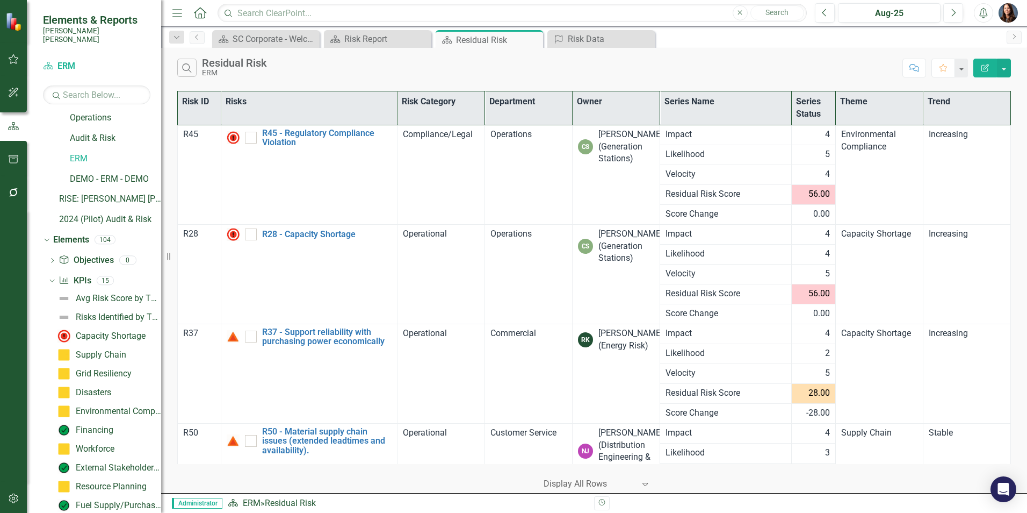
scroll to position [62, 0]
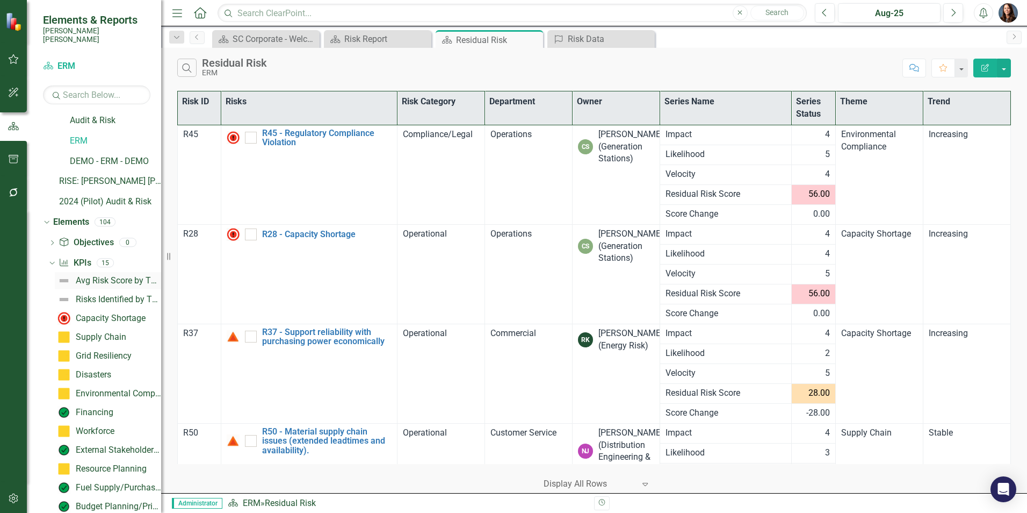
click at [102, 272] on link "Avg Risk Score by Theme" at bounding box center [108, 280] width 106 height 17
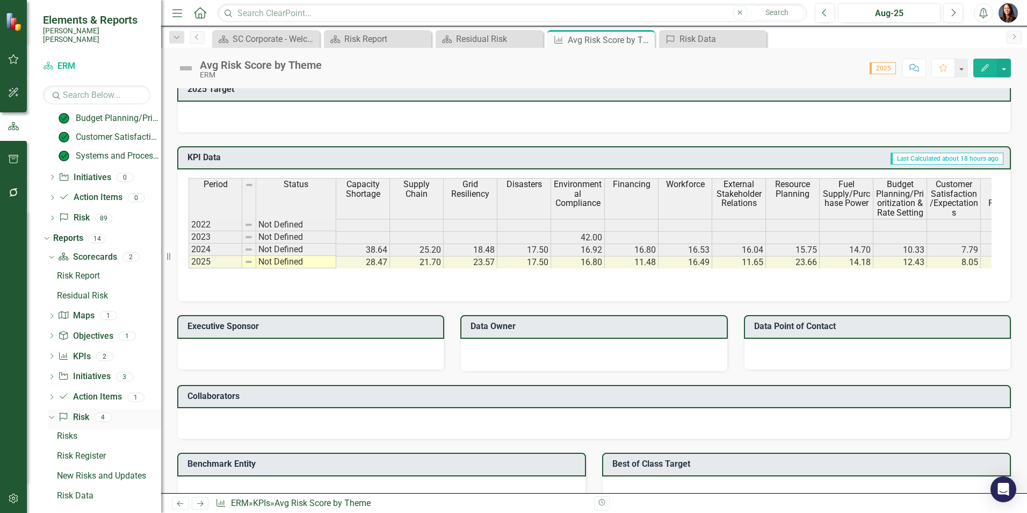
scroll to position [451, 0]
click at [71, 429] on div "Risks" at bounding box center [109, 434] width 104 height 10
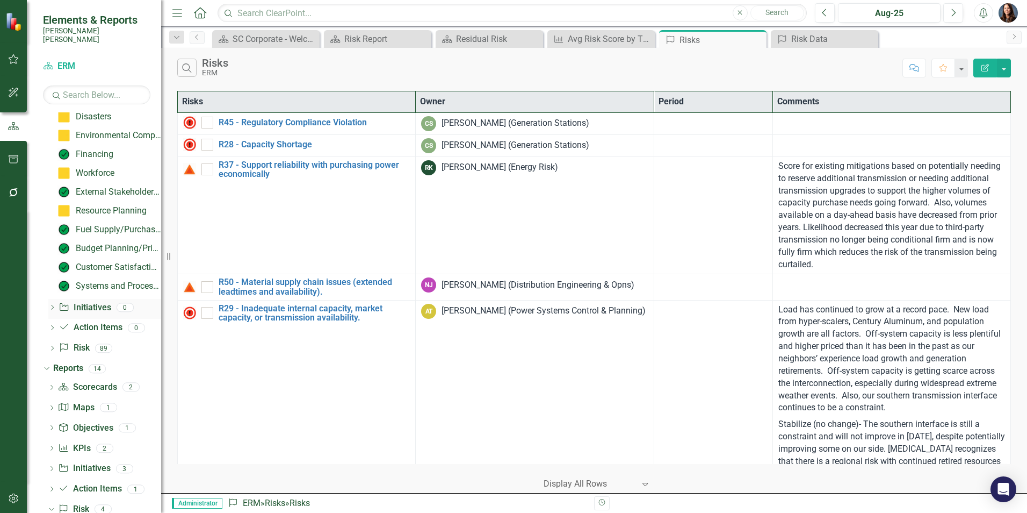
scroll to position [322, 0]
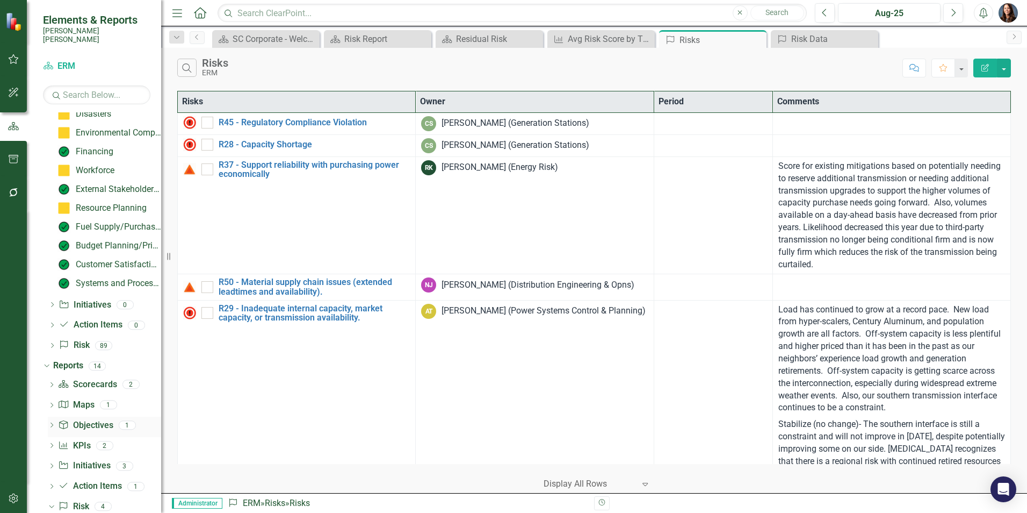
click at [51, 422] on div "Dropdown" at bounding box center [52, 426] width 8 height 9
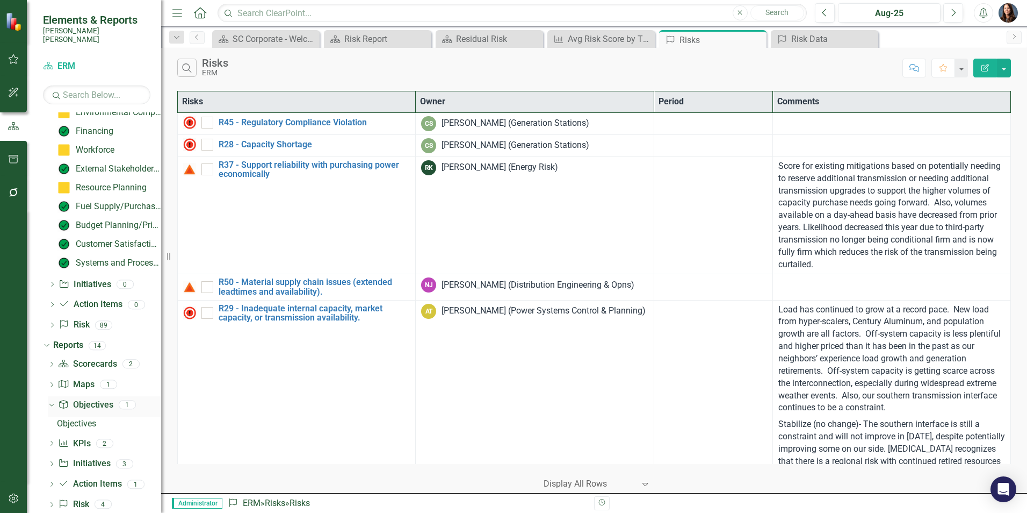
scroll to position [354, 0]
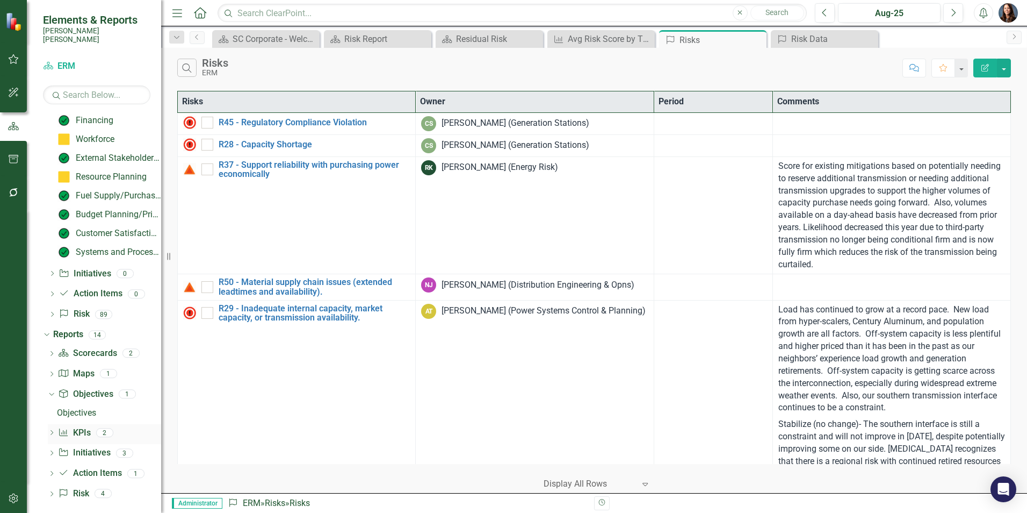
click at [53, 430] on icon "Dropdown" at bounding box center [52, 433] width 8 height 6
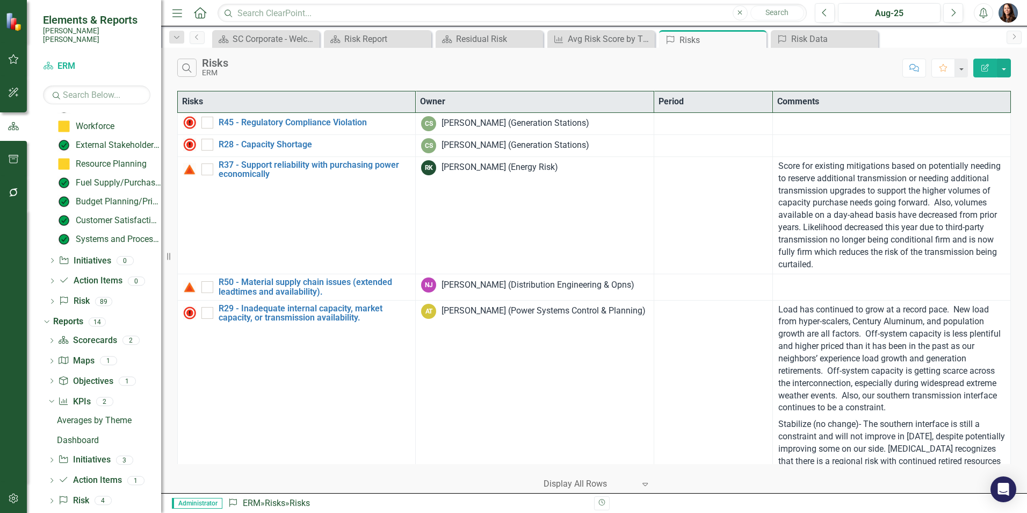
scroll to position [373, 0]
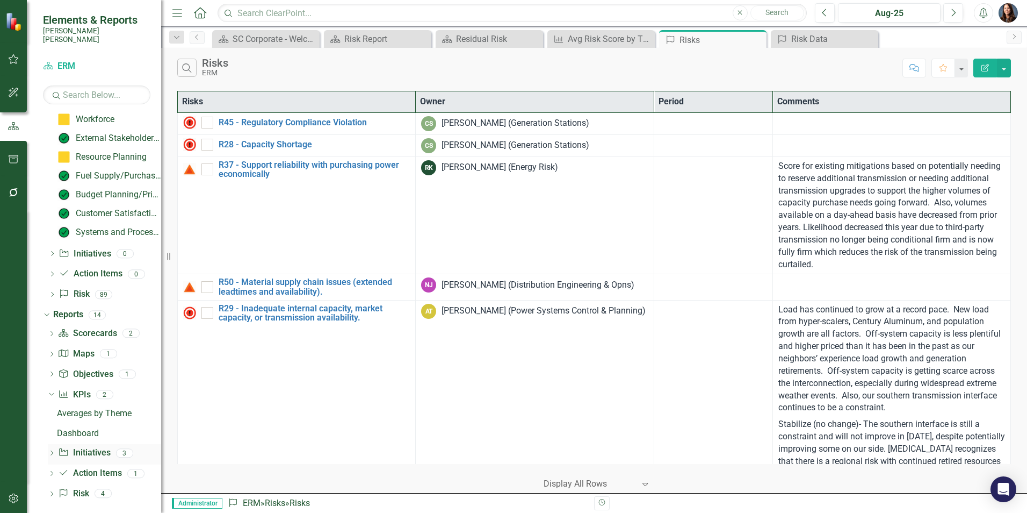
click at [53, 451] on icon "Dropdown" at bounding box center [52, 454] width 8 height 6
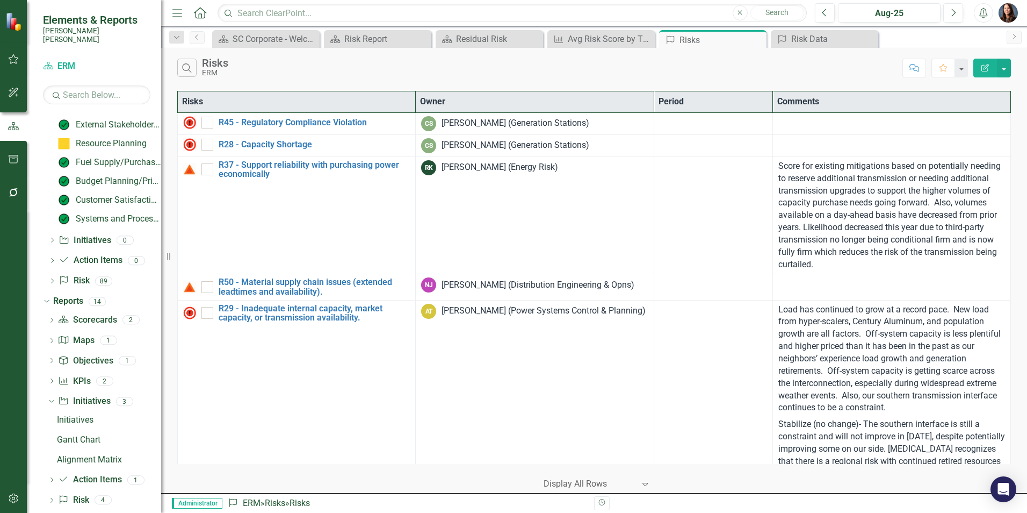
scroll to position [393, 0]
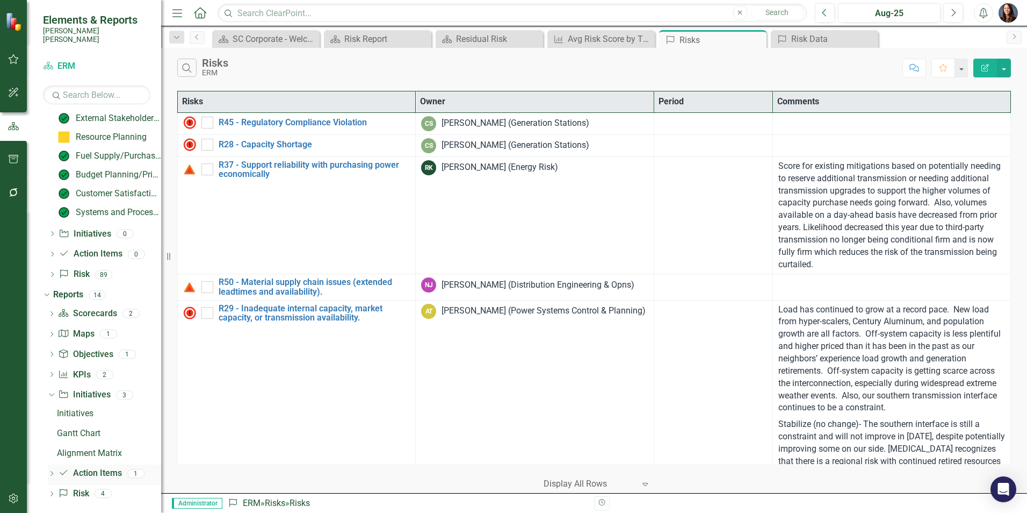
click at [51, 471] on icon "Dropdown" at bounding box center [52, 474] width 8 height 6
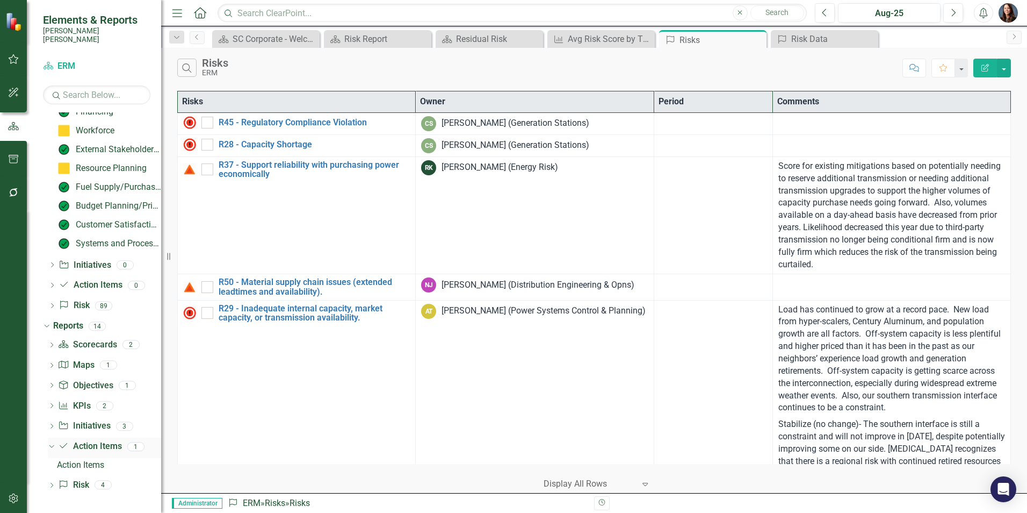
scroll to position [354, 0]
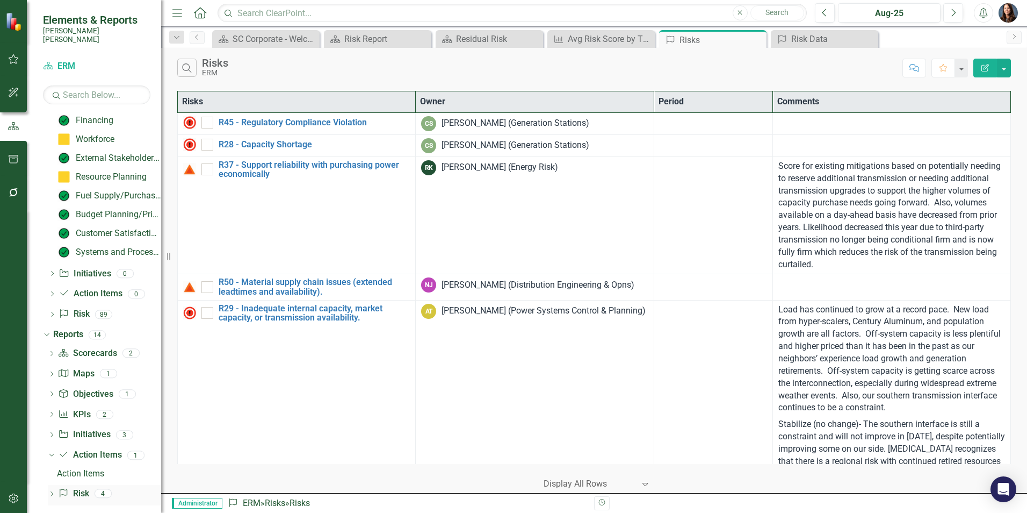
click at [53, 492] on icon "Dropdown" at bounding box center [52, 495] width 8 height 6
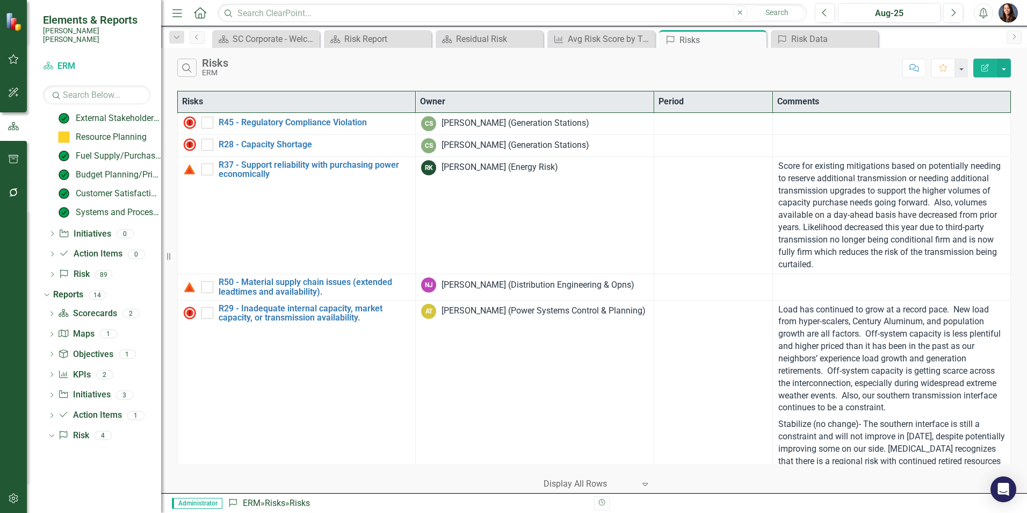
scroll to position [413, 0]
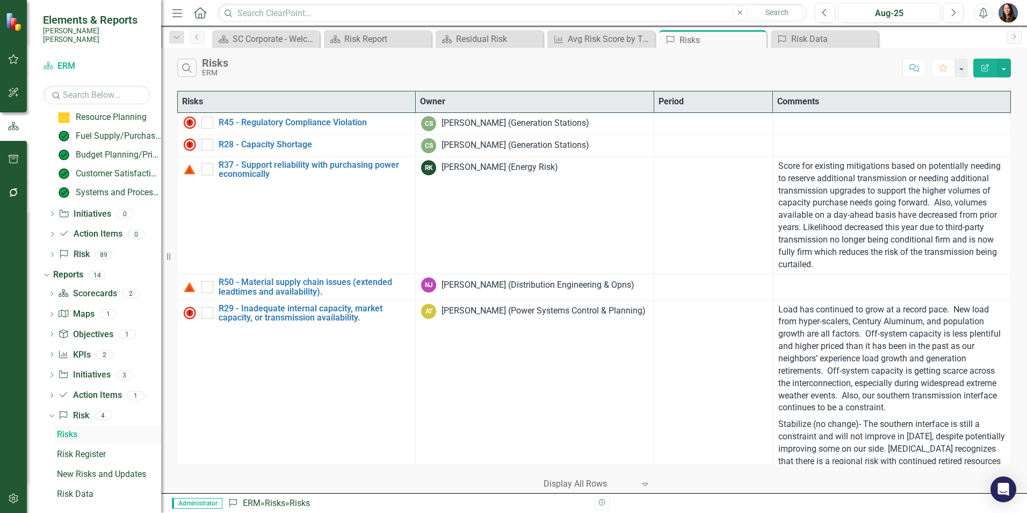
click at [75, 429] on div "Risks" at bounding box center [109, 434] width 104 height 10
click at [74, 489] on div "Risk Data" at bounding box center [109, 494] width 104 height 10
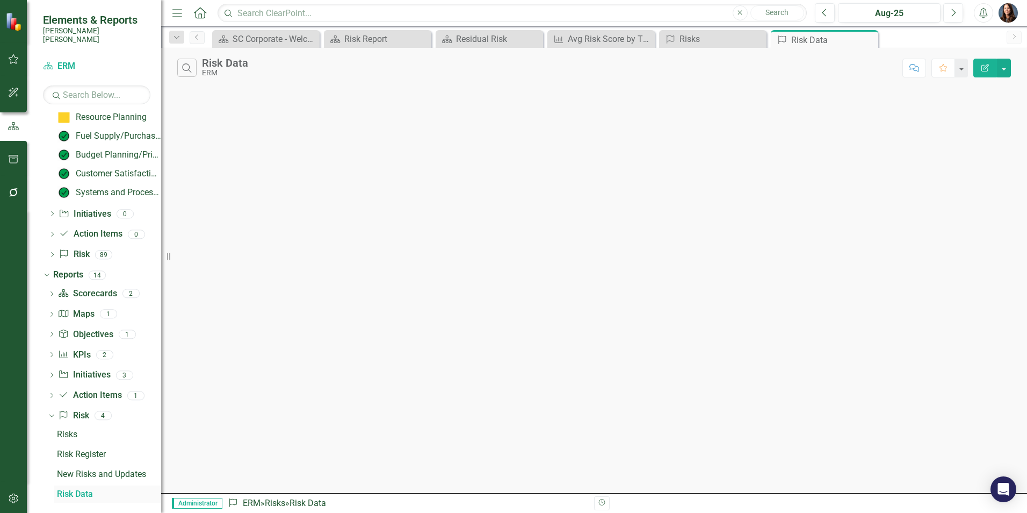
scroll to position [394, 0]
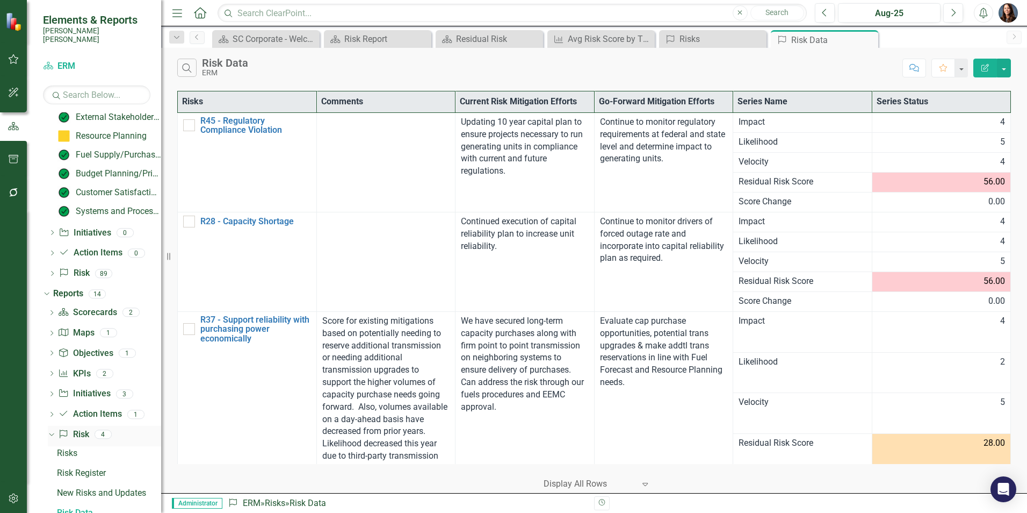
click at [77, 428] on link "Risk Risk" at bounding box center [73, 434] width 31 height 12
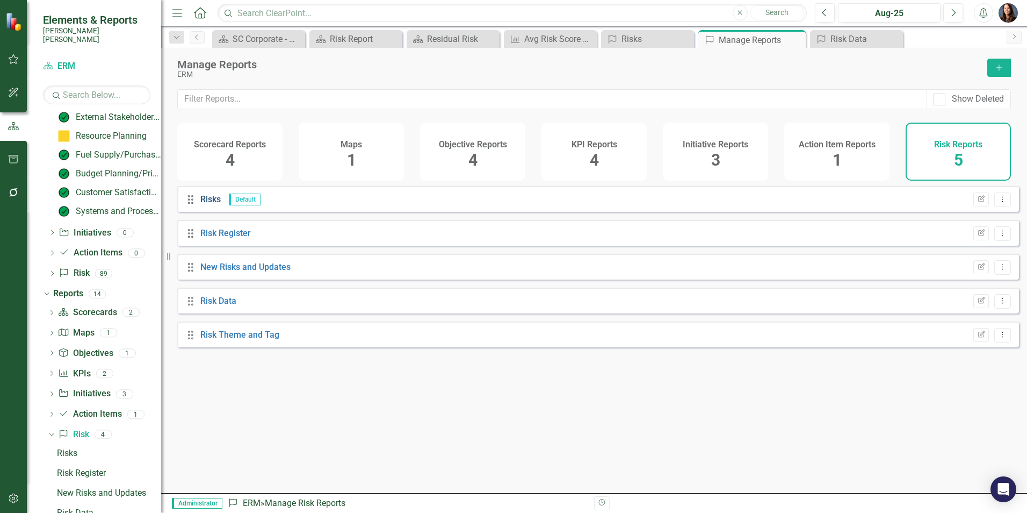
click at [212, 204] on link "Risks" at bounding box center [210, 199] width 20 height 10
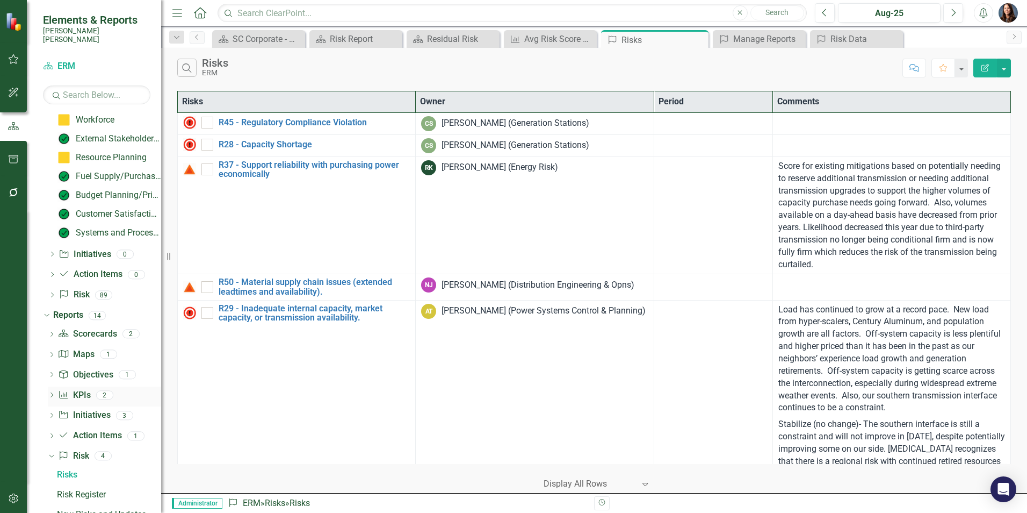
scroll to position [413, 0]
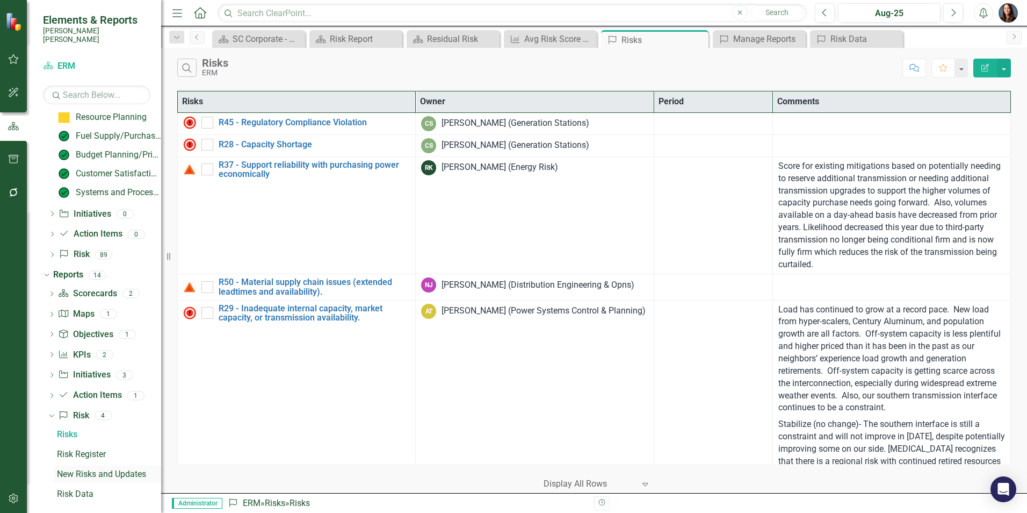
click at [92, 469] on div "New Risks and Updates" at bounding box center [109, 474] width 104 height 10
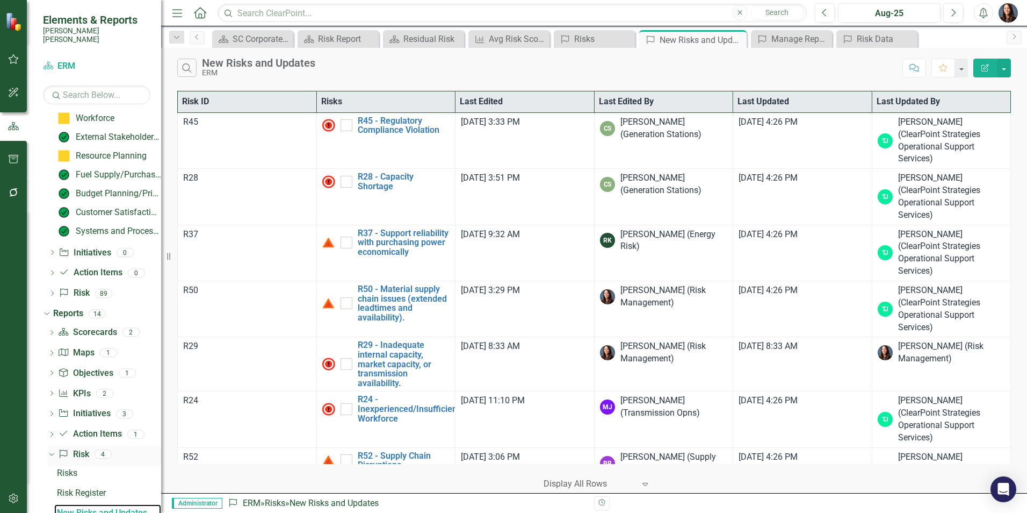
scroll to position [413, 0]
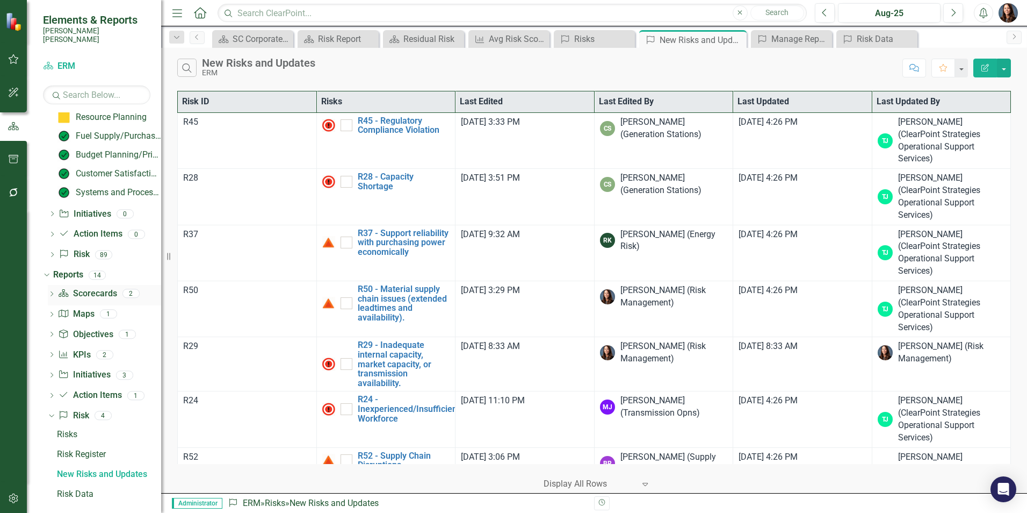
click at [53, 291] on icon at bounding box center [52, 293] width 3 height 5
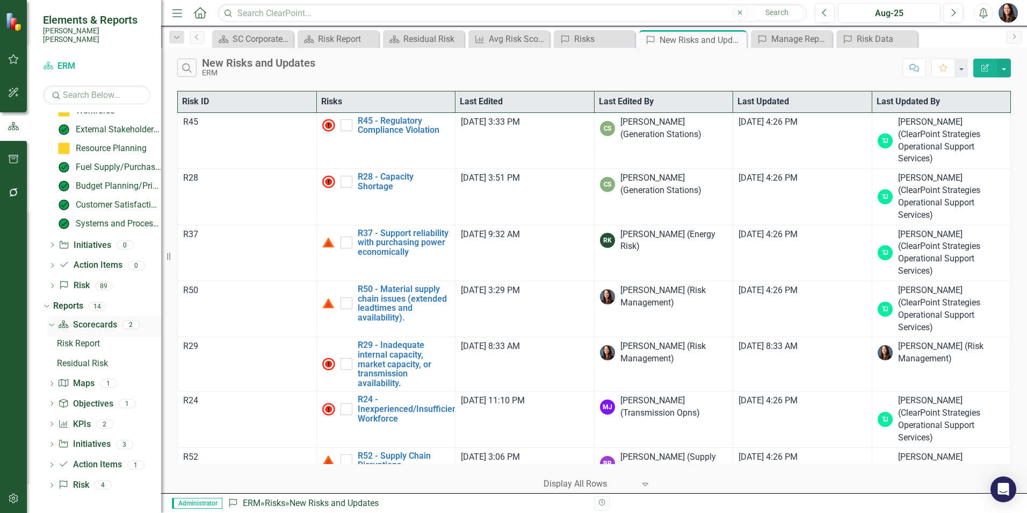
scroll to position [373, 0]
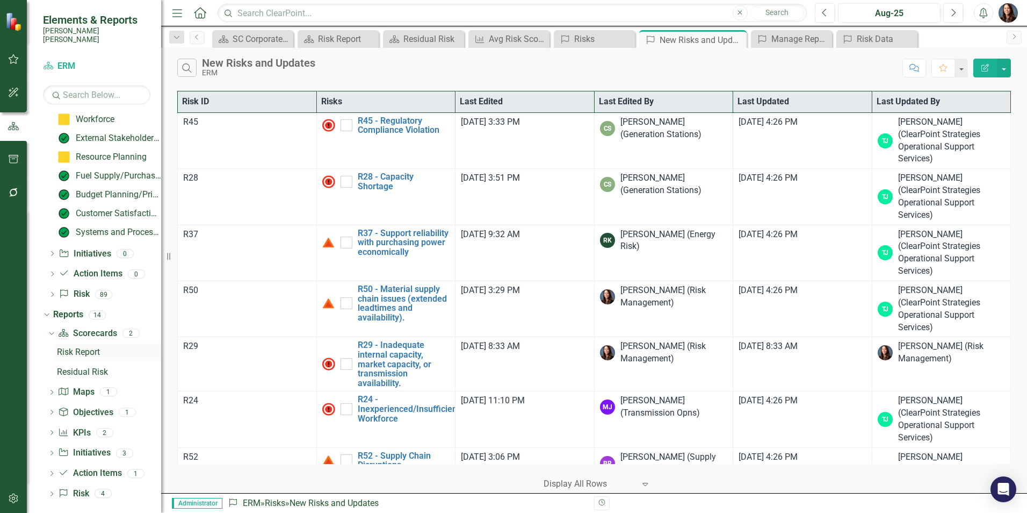
click at [71, 347] on div "Risk Report" at bounding box center [109, 352] width 104 height 10
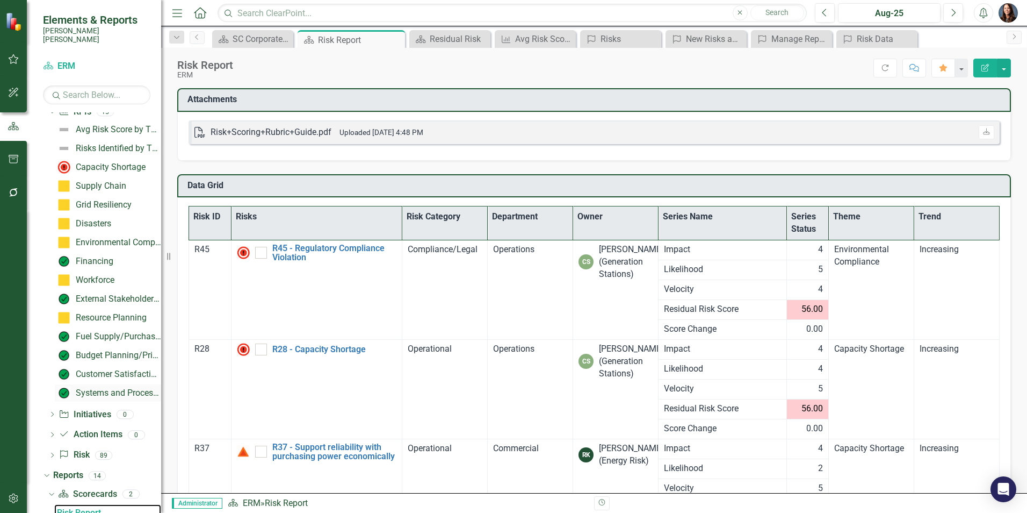
scroll to position [266, 0]
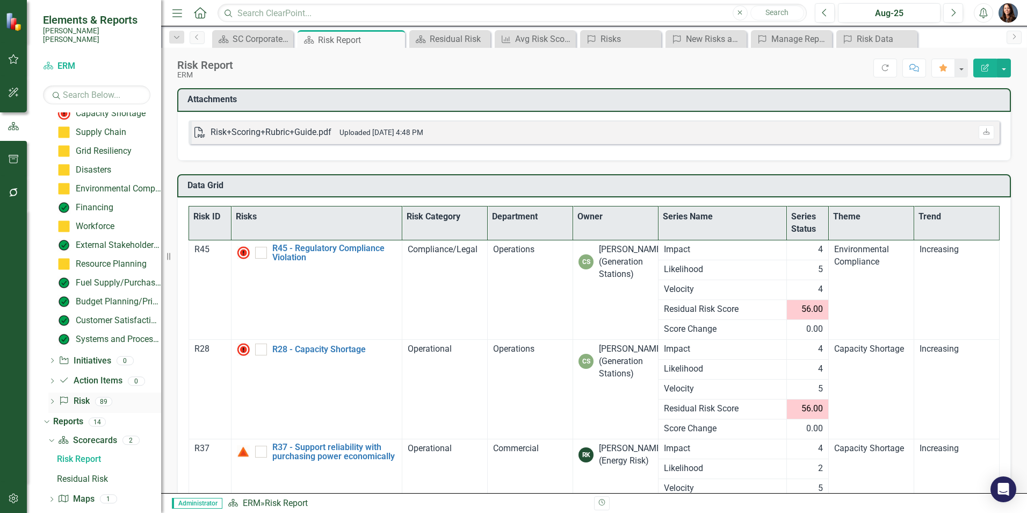
click at [74, 395] on link "Risk Risk" at bounding box center [74, 401] width 31 height 12
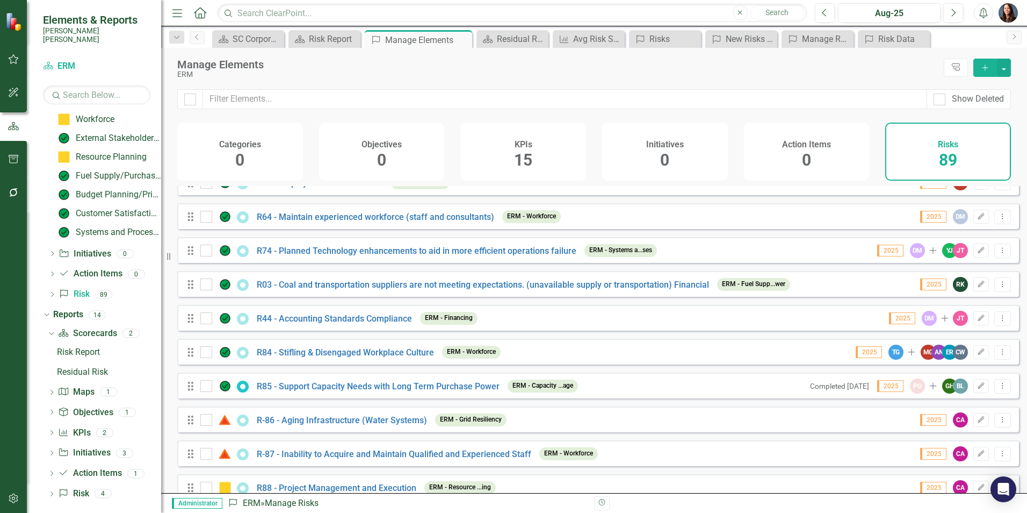
scroll to position [2714, 0]
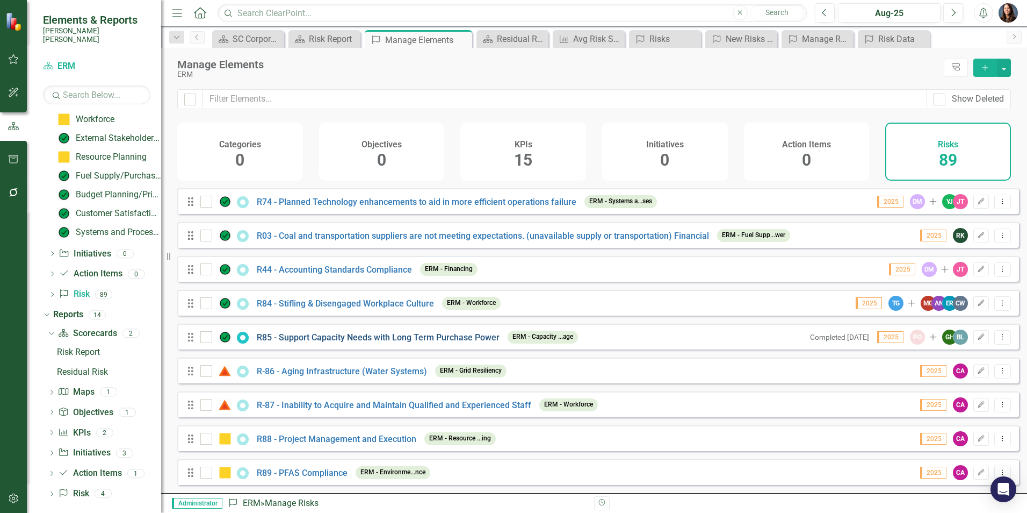
click at [307, 337] on link "R85 - Support Capacity Needs with Long Term Purchase Power" at bounding box center [378, 337] width 243 height 10
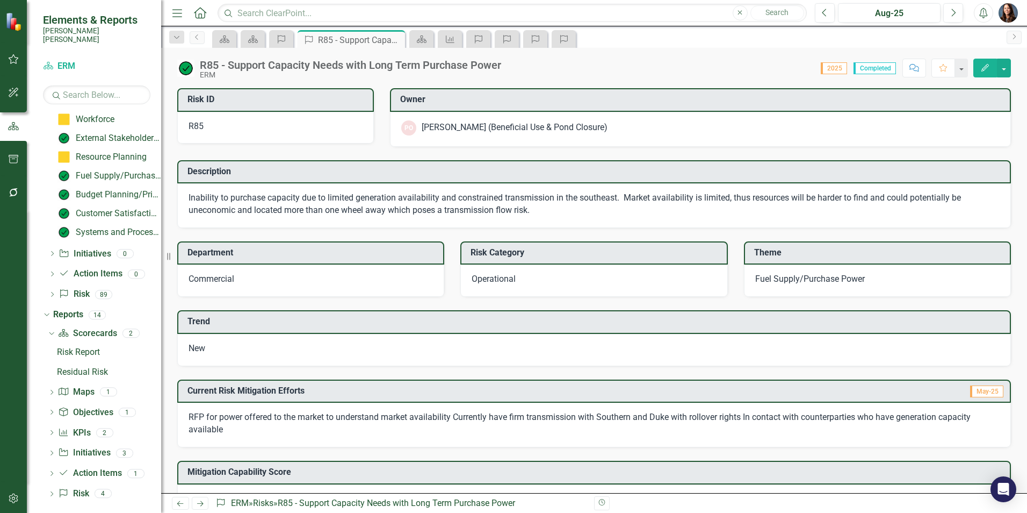
click at [781, 278] on span "Fuel Supply/Purchase Power" at bounding box center [810, 278] width 110 height 10
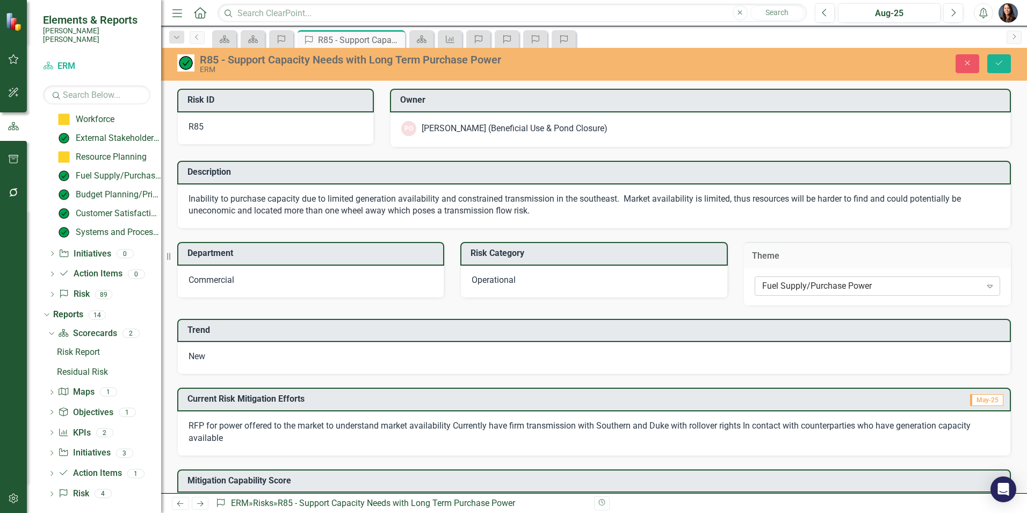
click at [794, 287] on div "Fuel Supply/Purchase Power" at bounding box center [871, 286] width 219 height 12
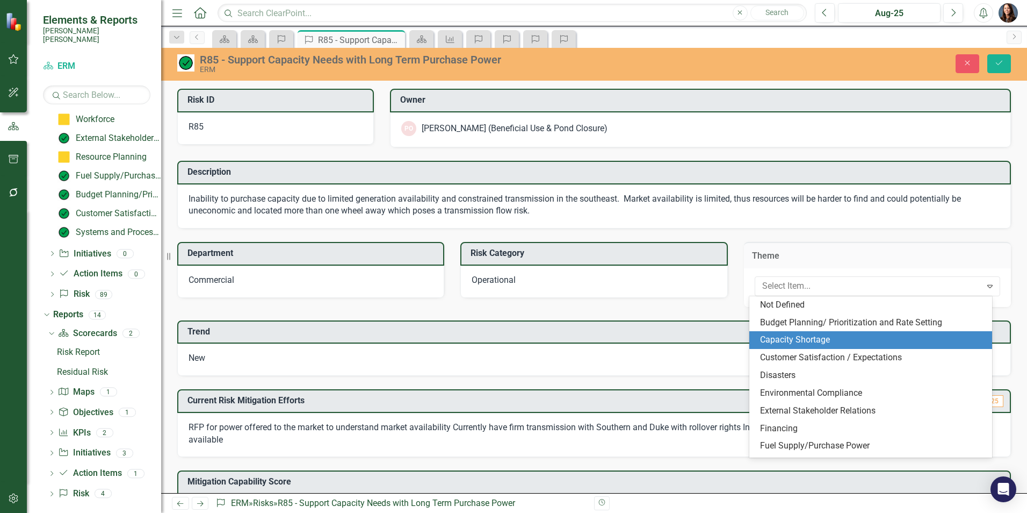
click at [816, 341] on div "Capacity Shortage" at bounding box center [873, 340] width 226 height 12
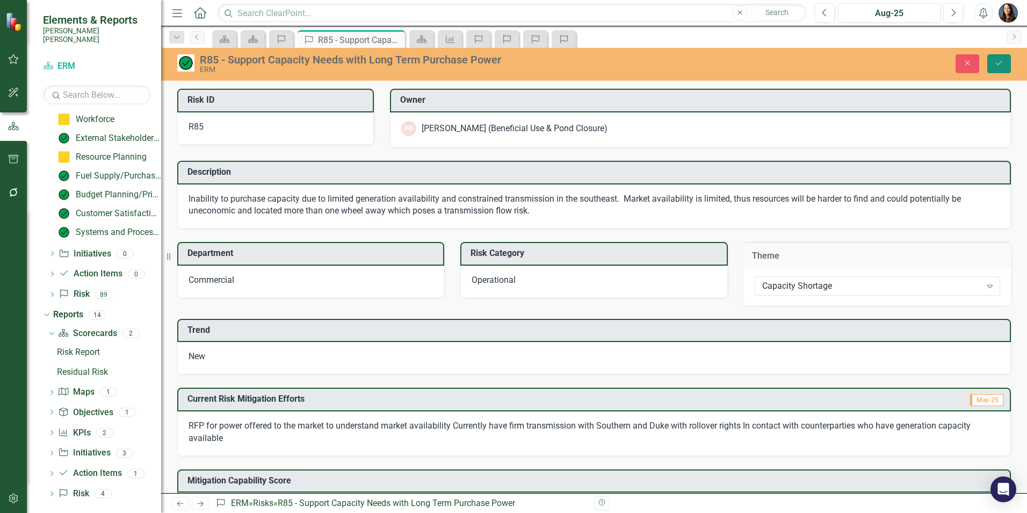
click at [1001, 69] on button "Save" at bounding box center [999, 63] width 24 height 19
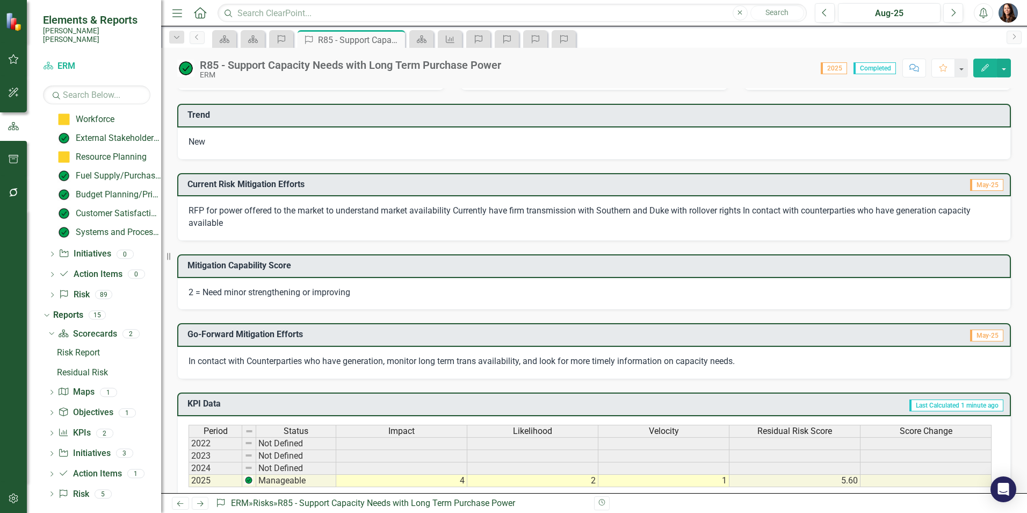
scroll to position [215, 0]
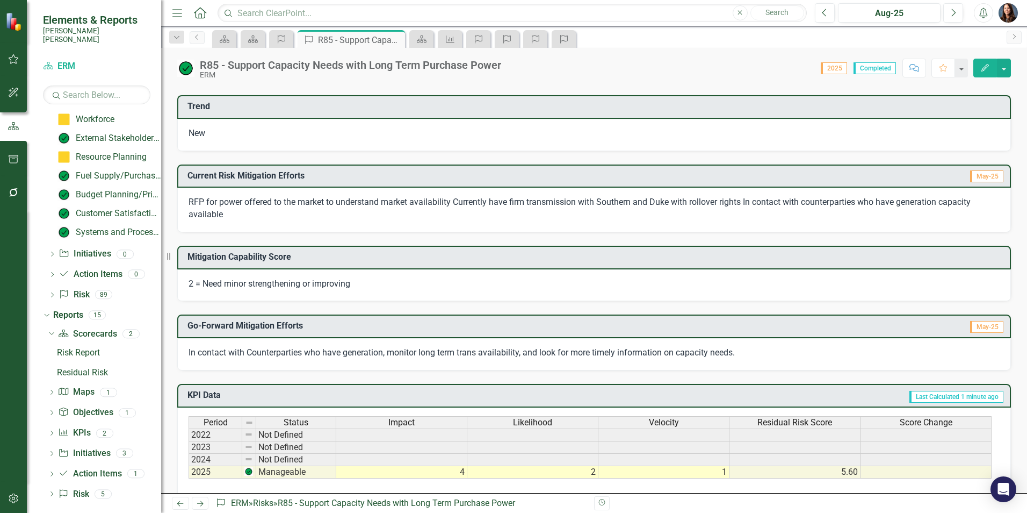
click at [212, 214] on span "RFP for power offered to the market to understand market availability Currently…" at bounding box center [580, 208] width 782 height 23
drag, startPoint x: 189, startPoint y: 201, endPoint x: 259, endPoint y: 204, distance: 70.4
click at [259, 204] on span "RFP for power offered to the market to understand market availability Currently…" at bounding box center [580, 208] width 782 height 23
click at [230, 200] on span "RFP for power offered to the market to understand market availability Currently…" at bounding box center [580, 208] width 782 height 23
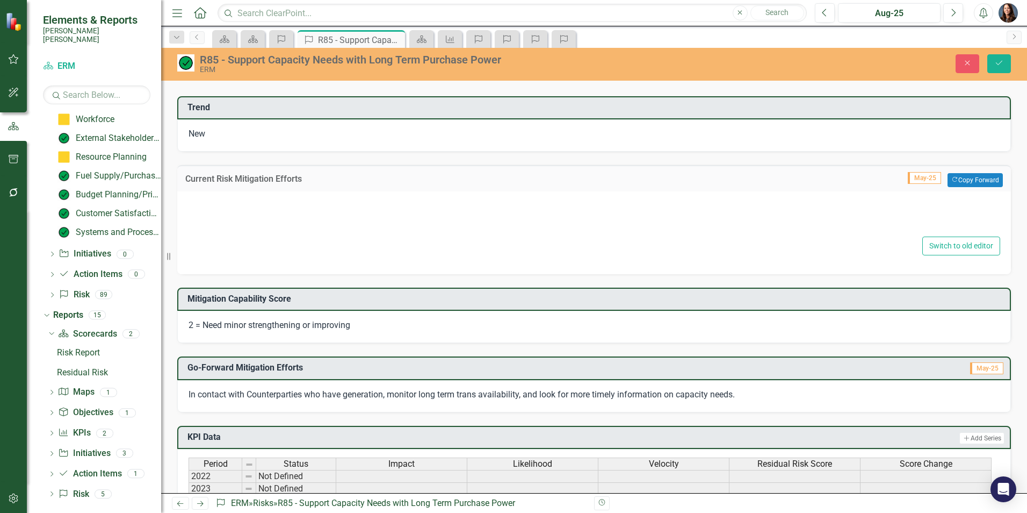
type textarea "RFP for power offered to the market to understand market availability Currently…"
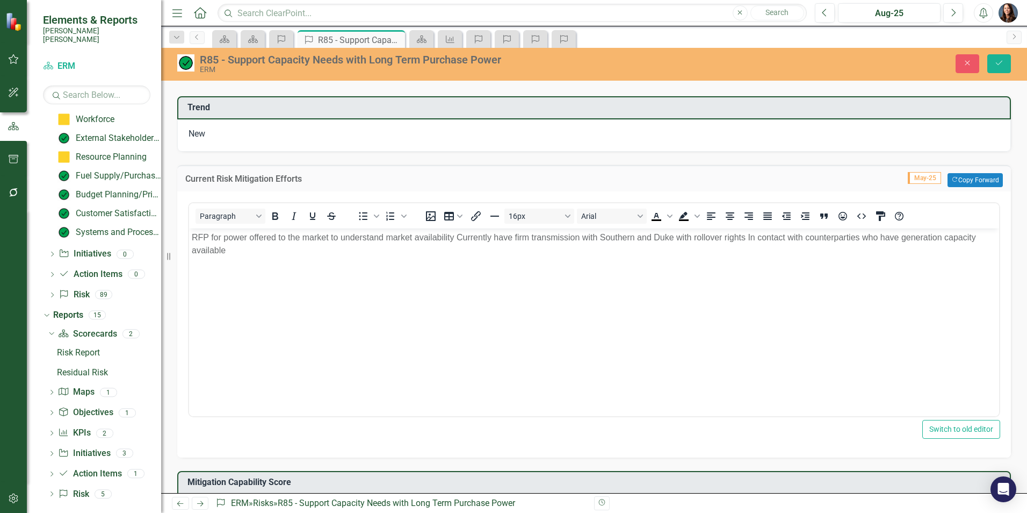
scroll to position [0, 0]
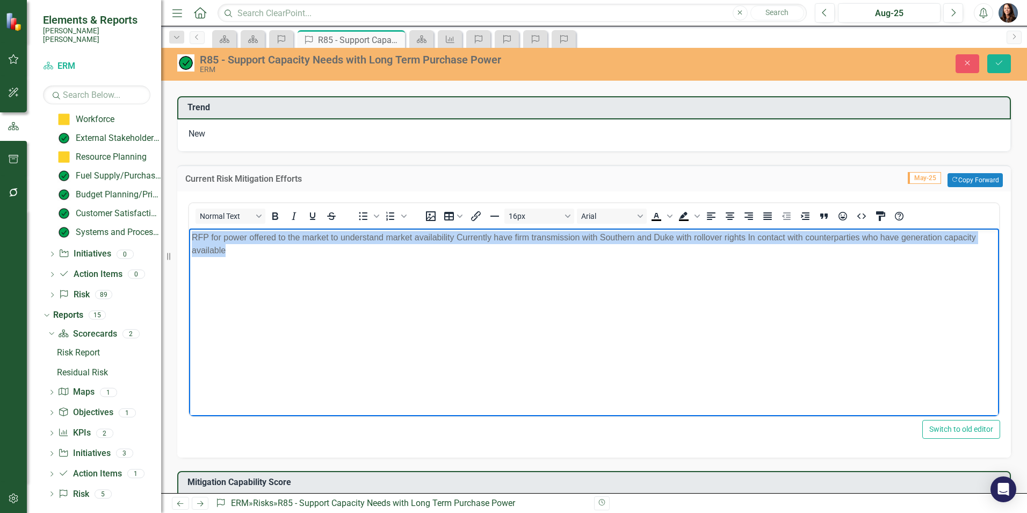
drag, startPoint x: 190, startPoint y: 236, endPoint x: 265, endPoint y: 257, distance: 77.7
click at [265, 257] on body "RFP for power offered to the market to understand market availability Currently…" at bounding box center [594, 308] width 810 height 161
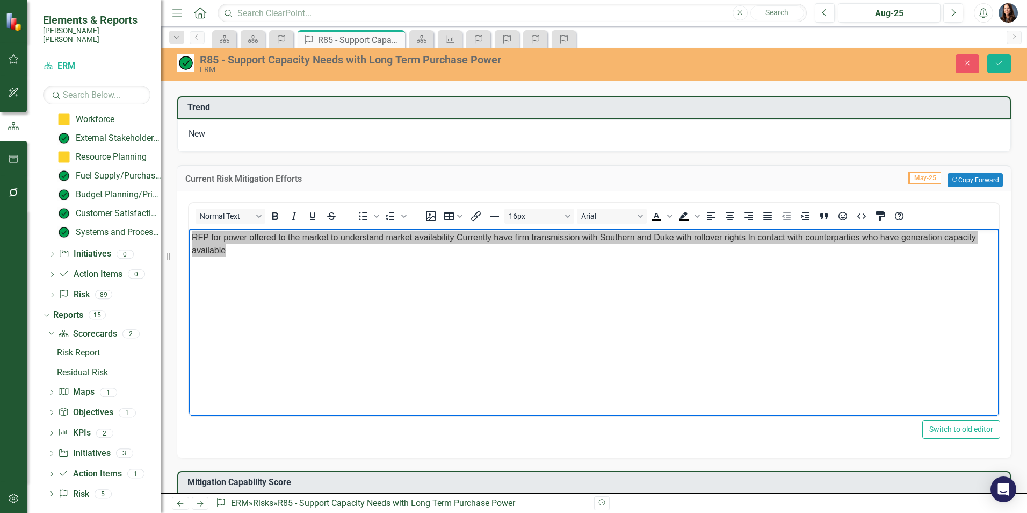
click at [592, 453] on div "RFP for power offered to the market to understand market availability Currently…" at bounding box center [594, 324] width 834 height 266
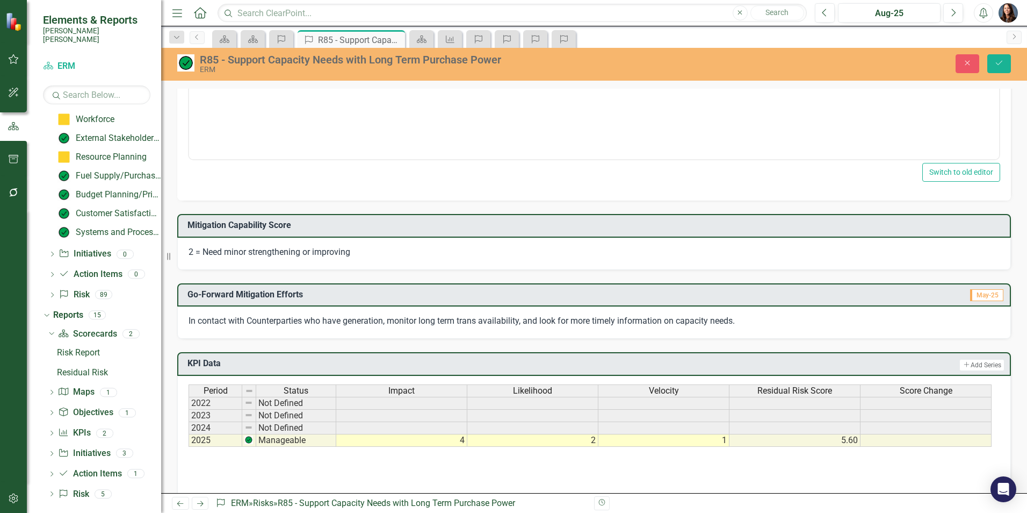
scroll to position [484, 0]
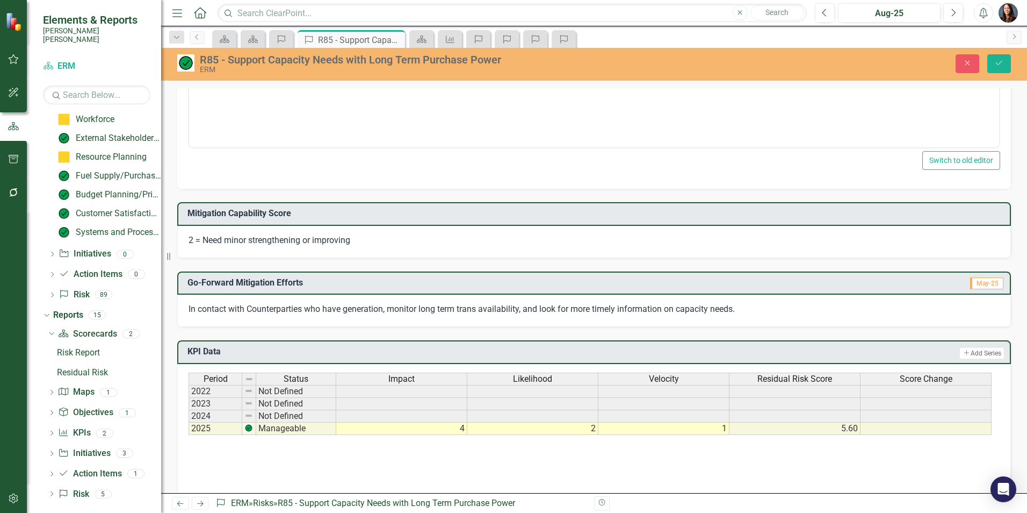
click at [378, 312] on span "In contact with Counterparties who have generation, monitor long term trans ava…" at bounding box center [462, 309] width 546 height 10
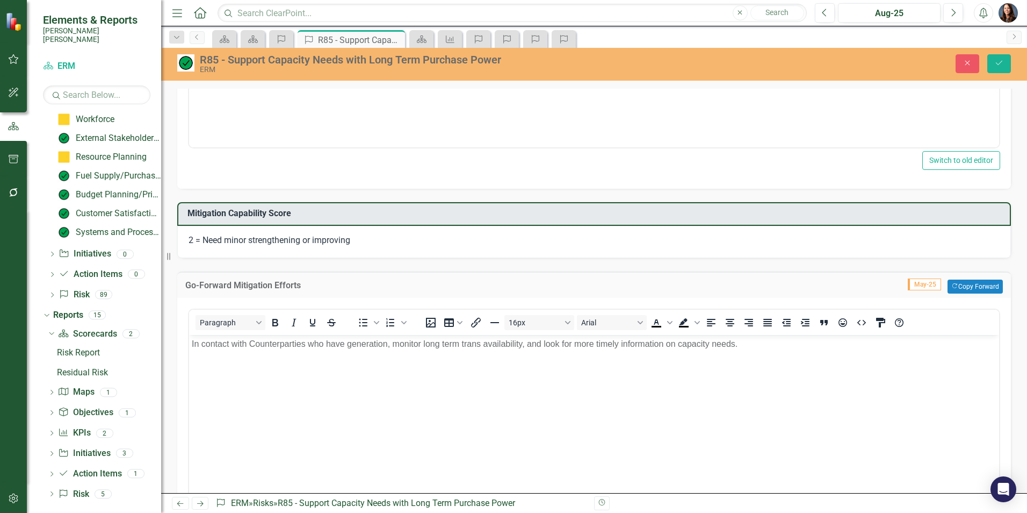
scroll to position [0, 0]
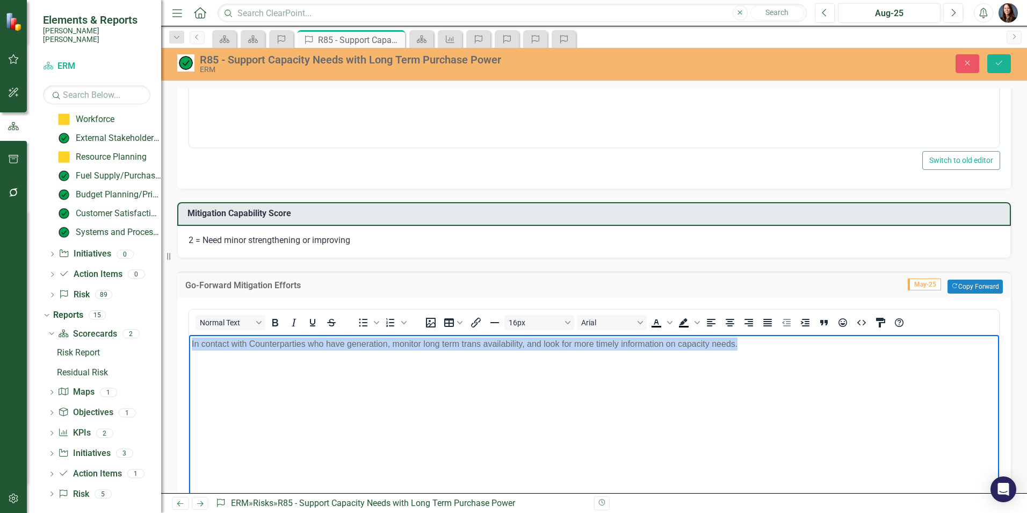
drag, startPoint x: 191, startPoint y: 344, endPoint x: 749, endPoint y: 372, distance: 558.9
click at [749, 372] on body "In contact with Counterparties who have generation, monitor long term trans ava…" at bounding box center [594, 414] width 810 height 161
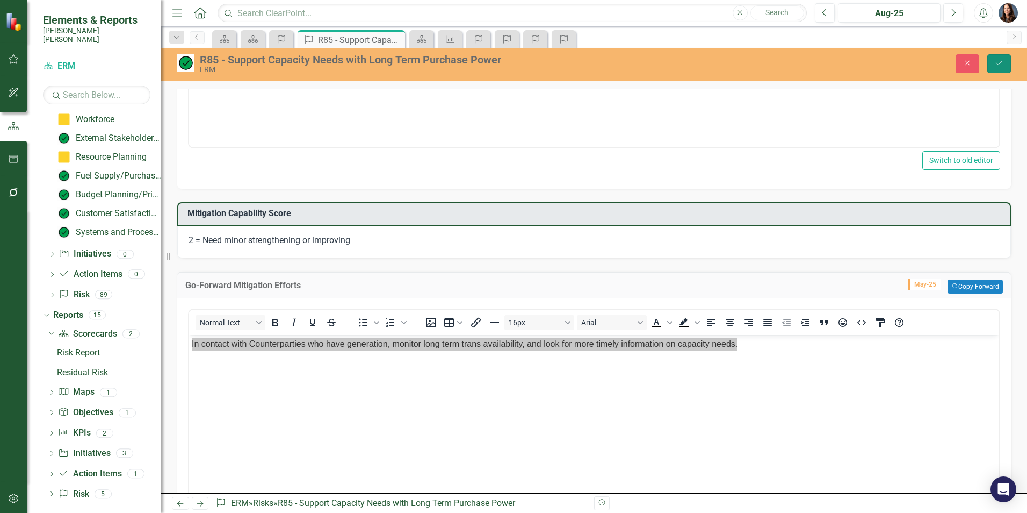
click at [999, 62] on icon "Save" at bounding box center [999, 63] width 10 height 8
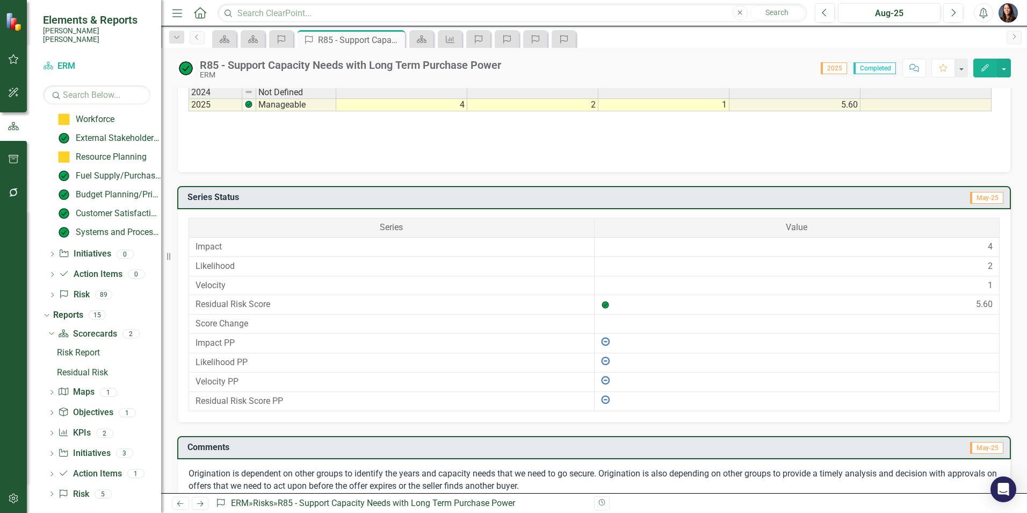
scroll to position [620, 0]
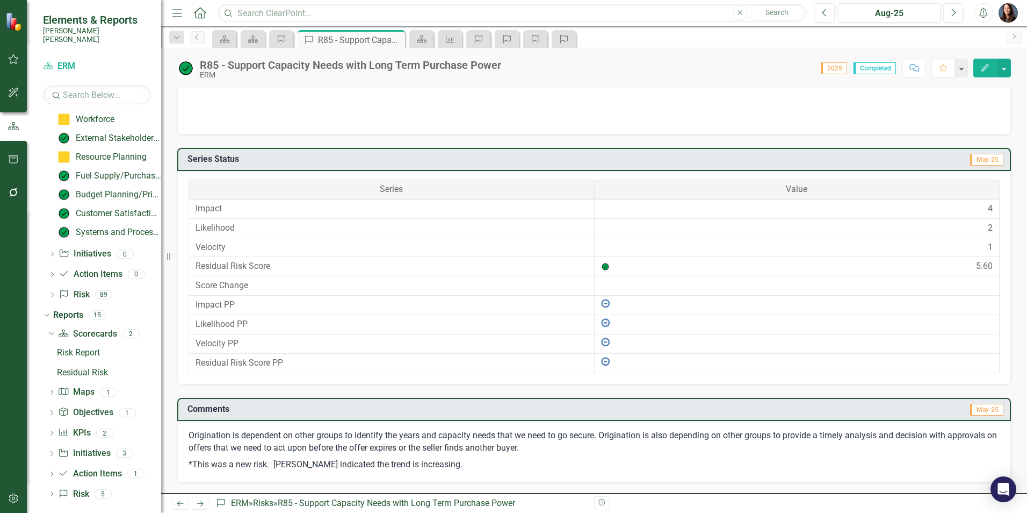
click at [272, 442] on p "Origination is dependent on other groups to identify the years and capacity nee…" at bounding box center [594, 442] width 811 height 27
click at [264, 439] on p "Origination is dependent on other groups to identify the years and capacity nee…" at bounding box center [594, 442] width 811 height 27
click at [265, 439] on p "Origination is dependent on other groups to identify the years and capacity nee…" at bounding box center [594, 442] width 811 height 27
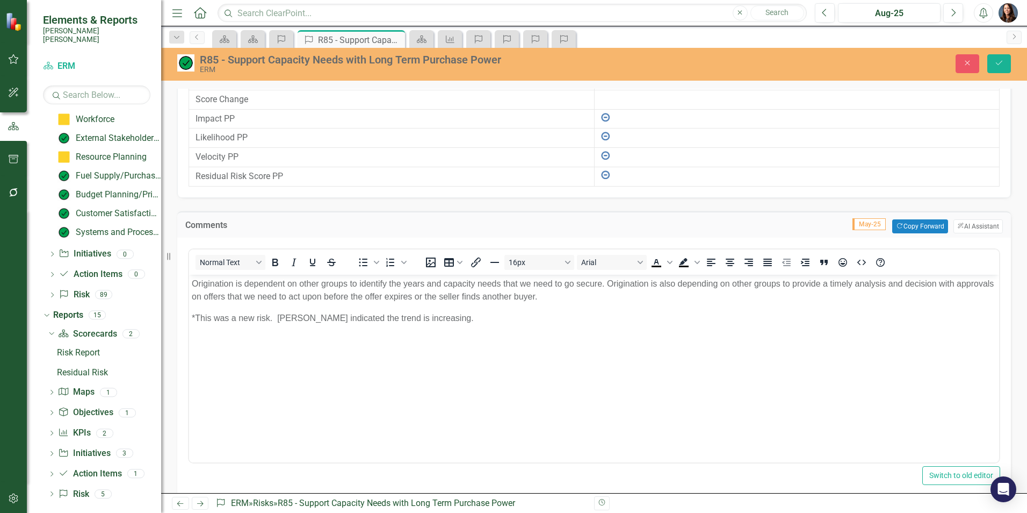
scroll to position [828, 0]
